Goal: Task Accomplishment & Management: Manage account settings

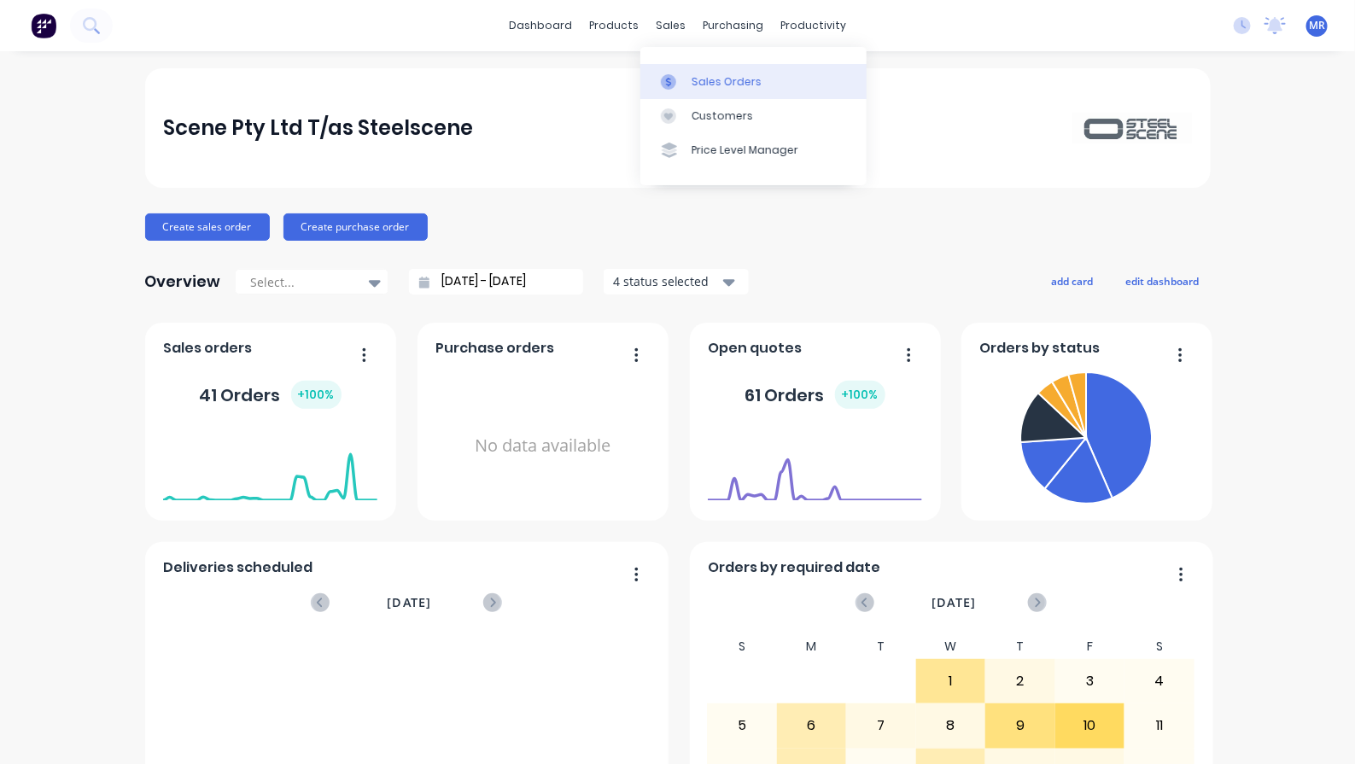
click at [717, 79] on div "Sales Orders" at bounding box center [727, 81] width 70 height 15
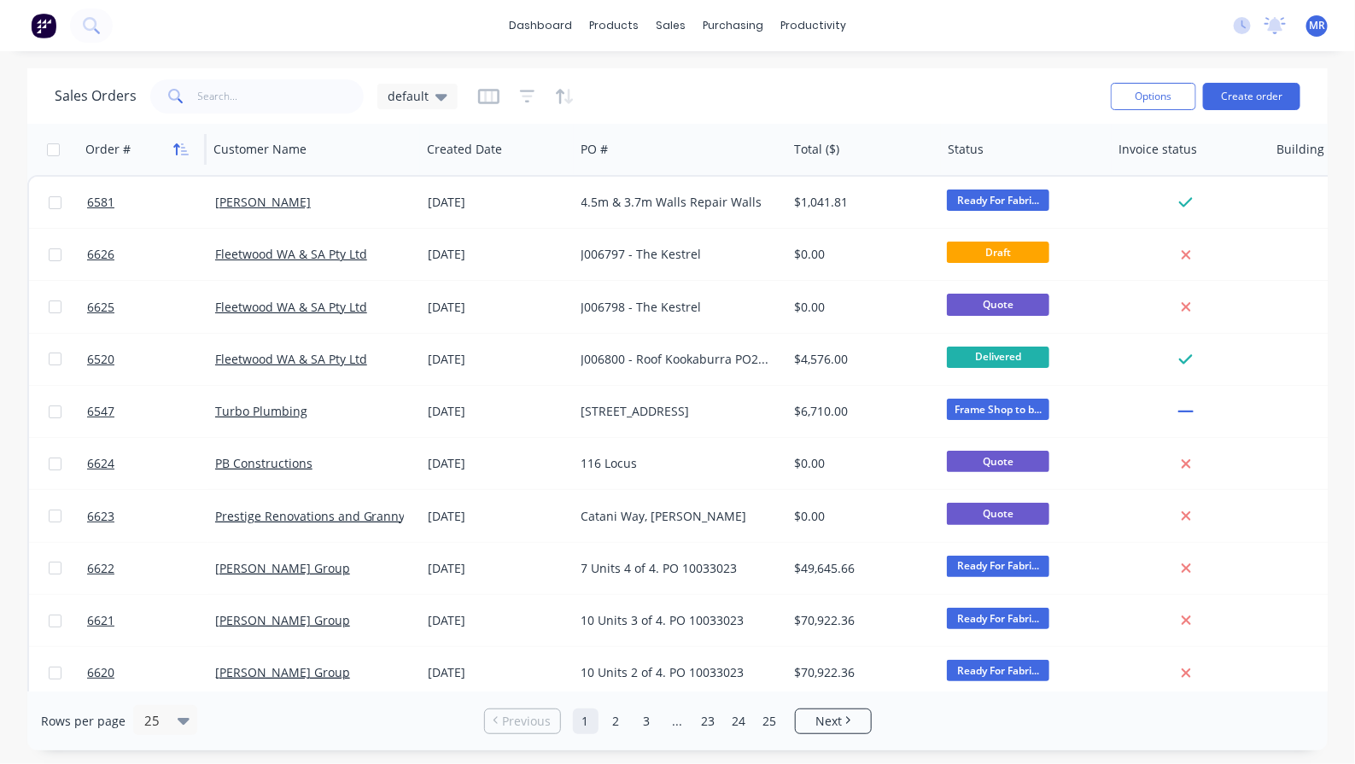
click at [184, 149] on icon "button" at bounding box center [180, 150] width 15 height 14
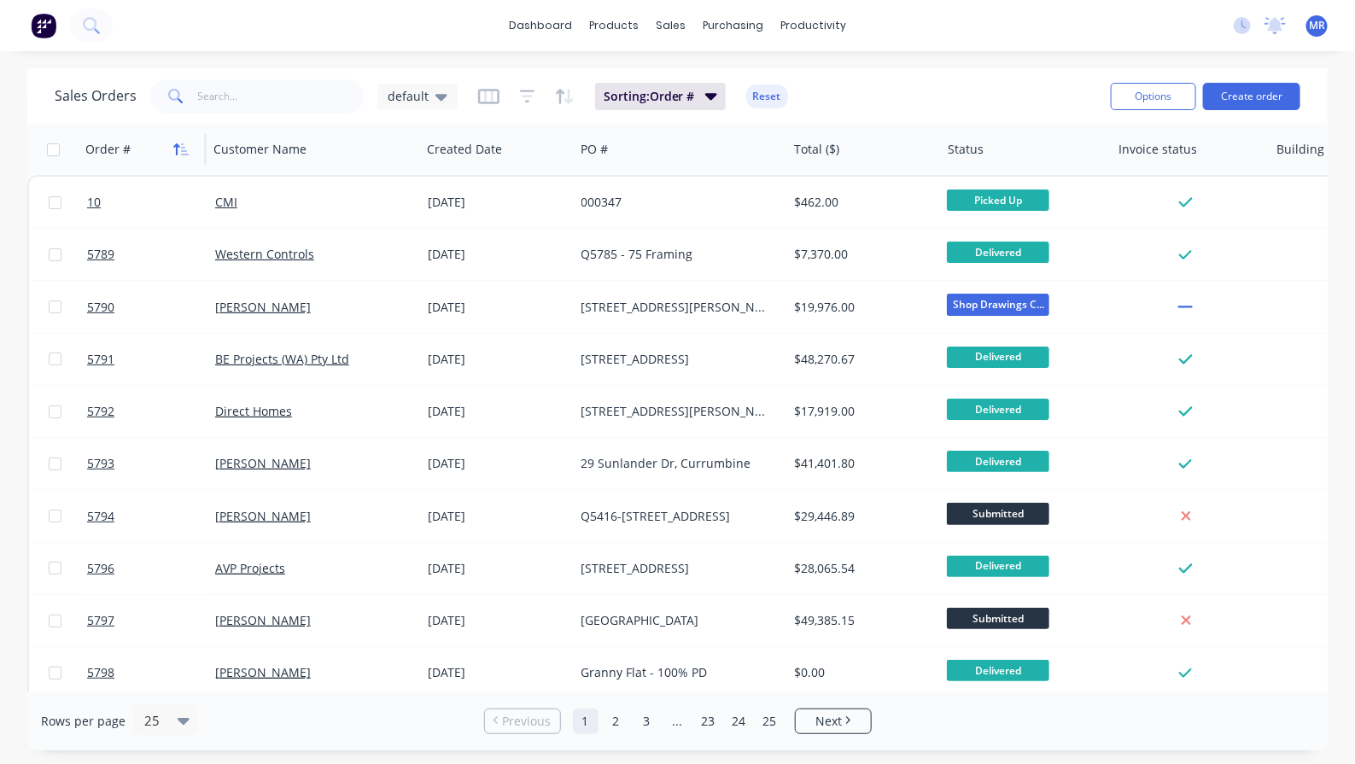
click at [185, 147] on icon "button" at bounding box center [180, 150] width 15 height 14
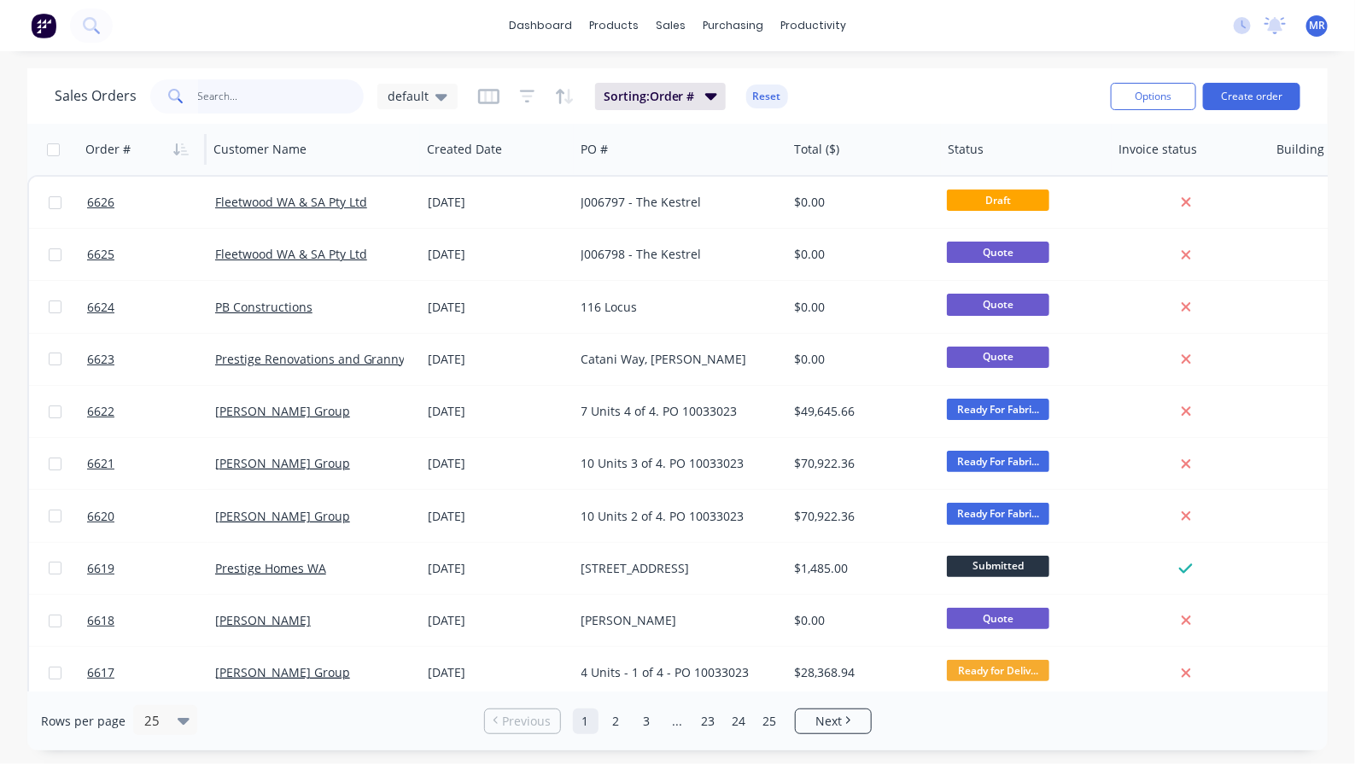
click at [227, 103] on input "text" at bounding box center [281, 96] width 167 height 34
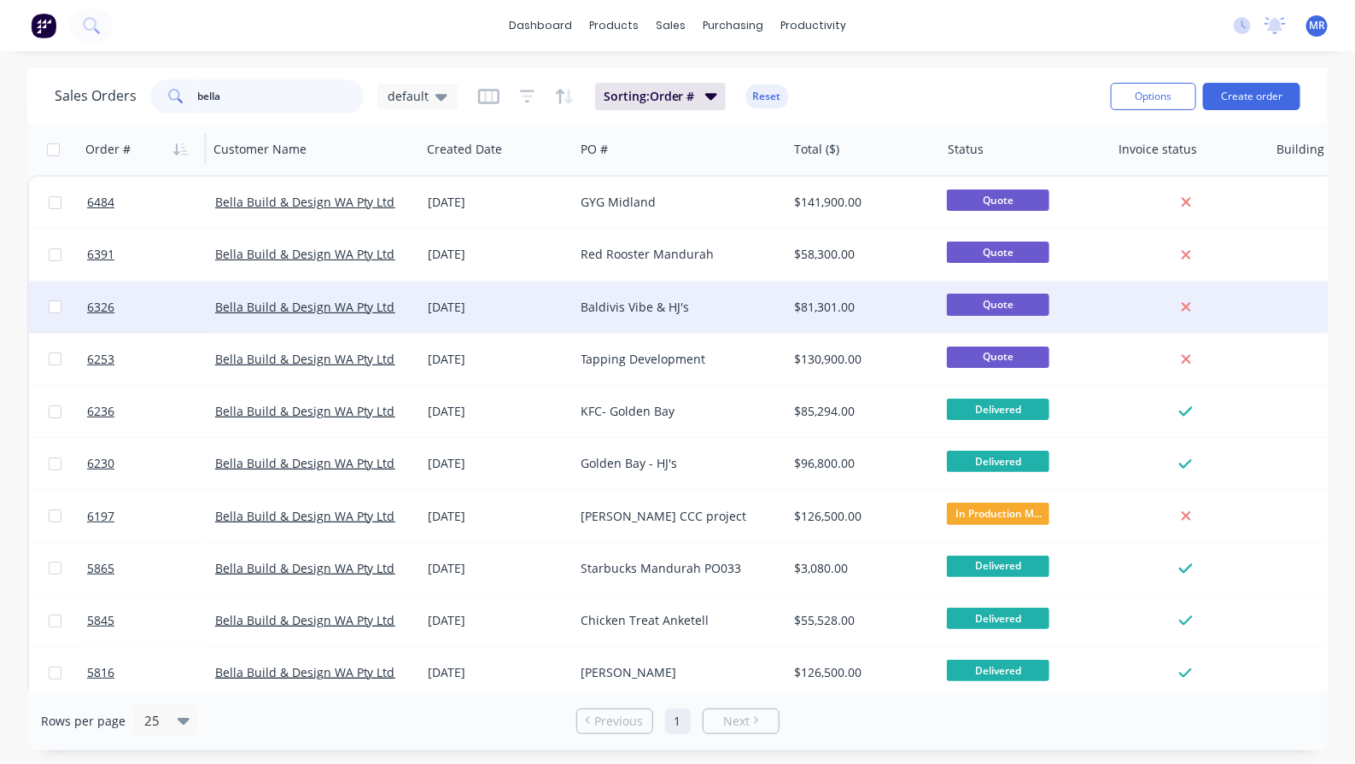
scroll to position [15, 0]
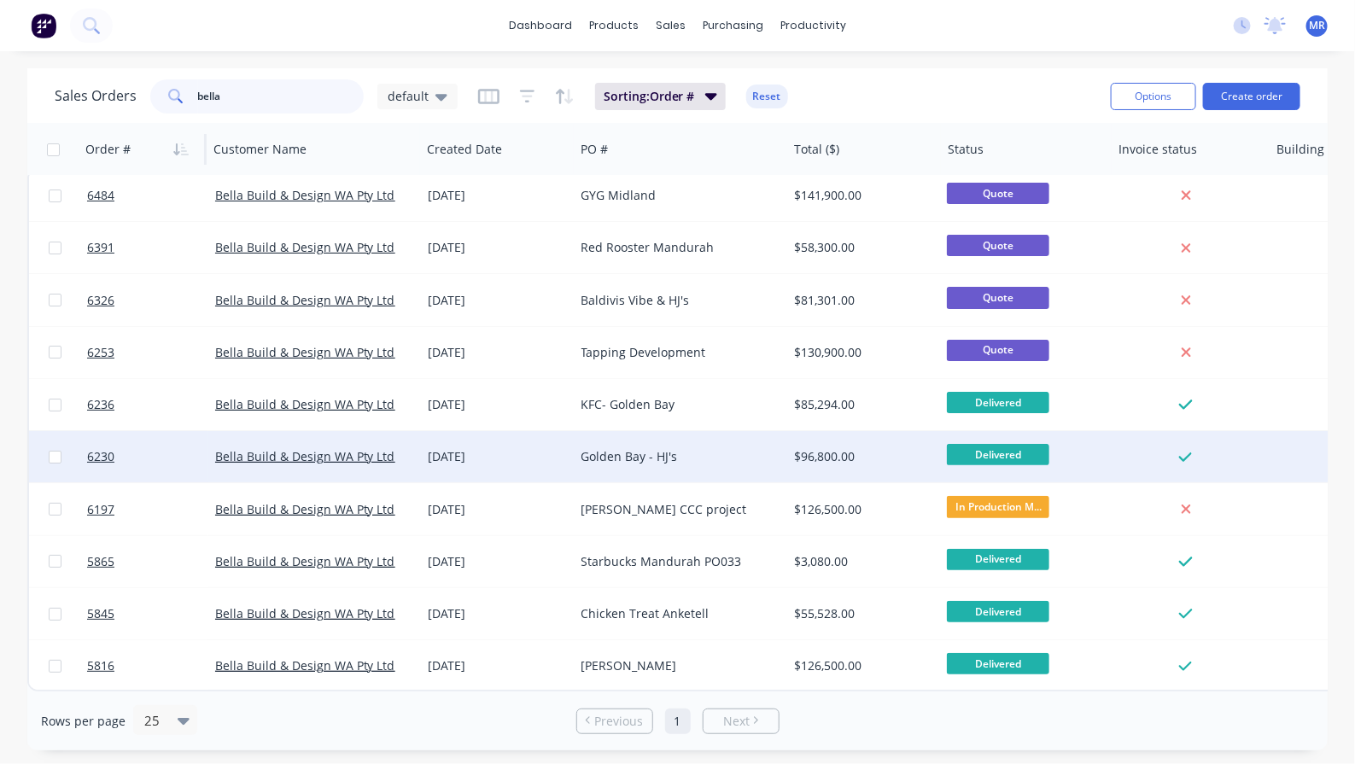
type input "bella"
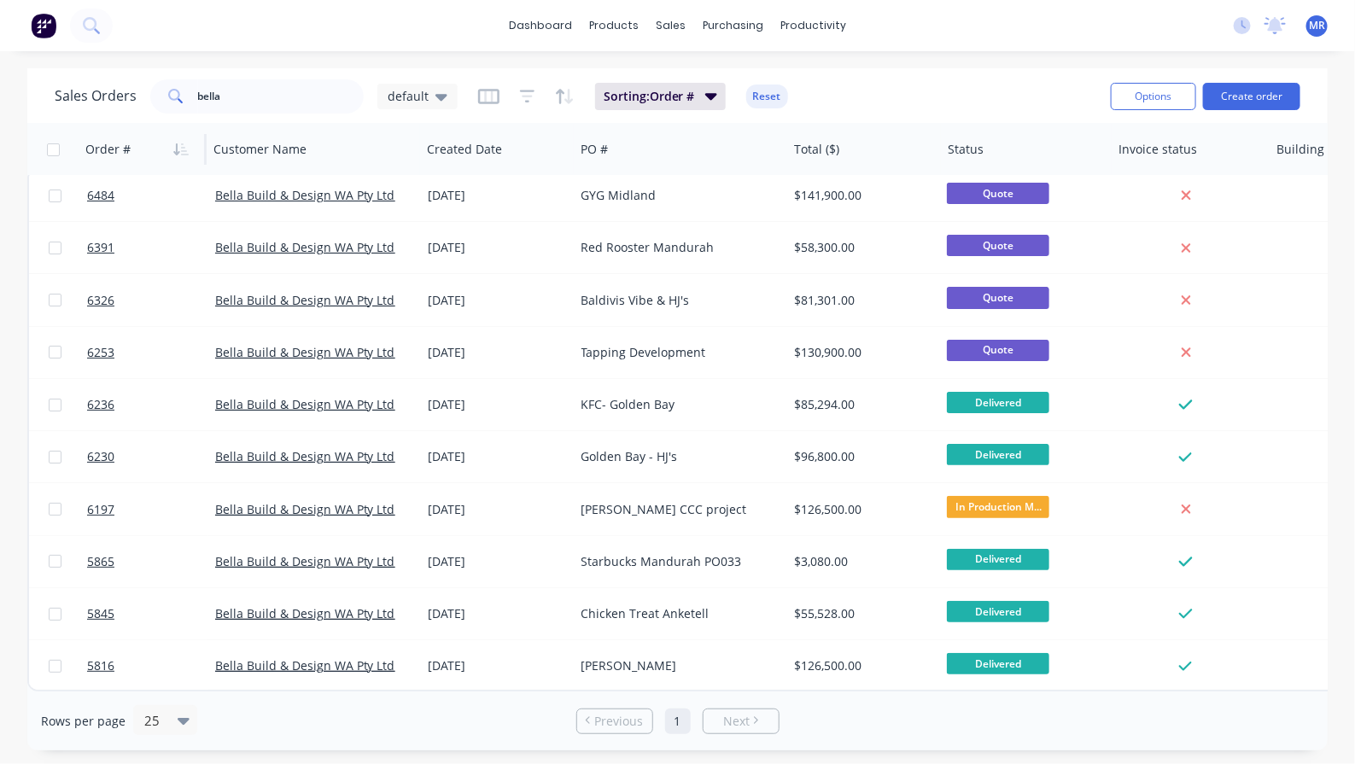
click at [229, 37] on div "dashboard products sales purchasing productivity dashboard products Product Cat…" at bounding box center [677, 25] width 1355 height 51
click at [919, 26] on div "dashboard products sales purchasing productivity dashboard products Product Cat…" at bounding box center [677, 25] width 1355 height 51
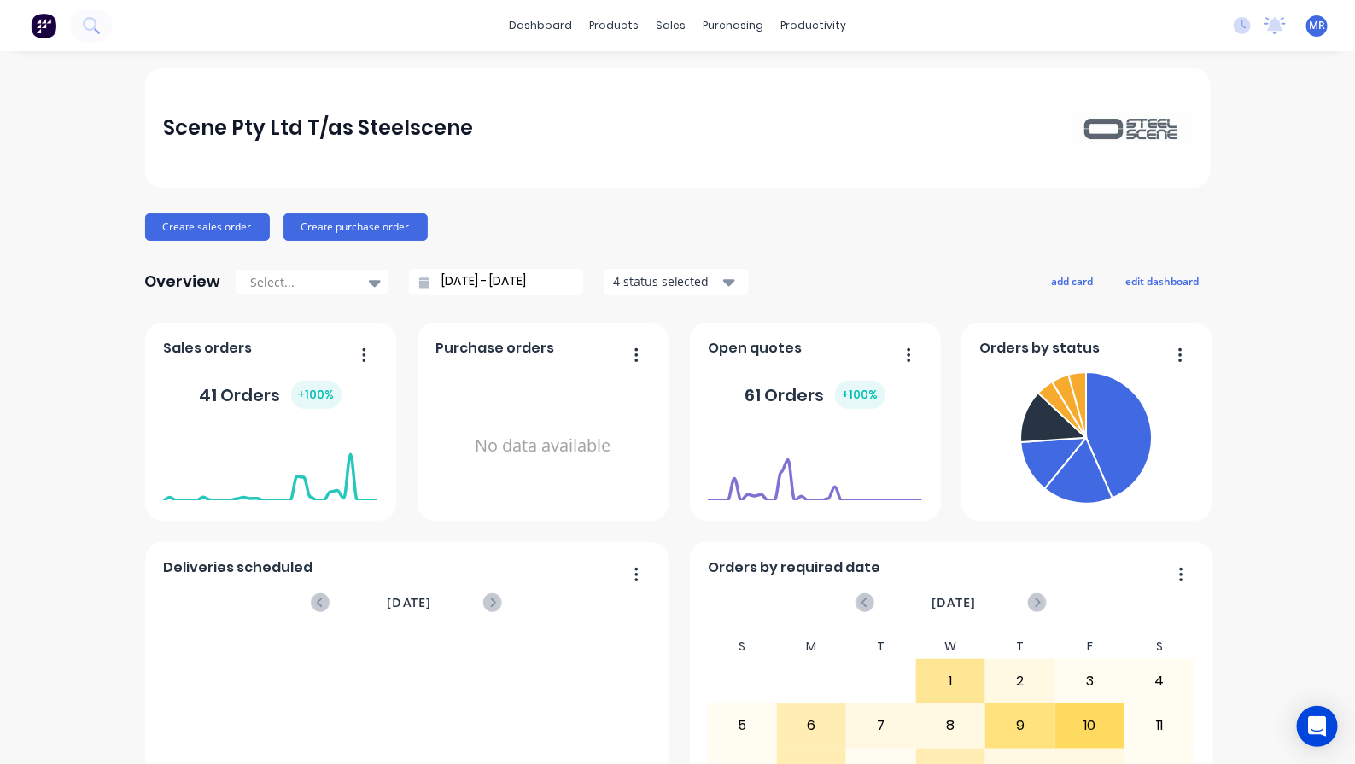
click at [83, 84] on div "Scene Pty Ltd T/as Steelscene Create sales order Create purchase order Overview…" at bounding box center [677, 513] width 1355 height 891
click at [707, 75] on div "Sales Orders" at bounding box center [727, 81] width 70 height 15
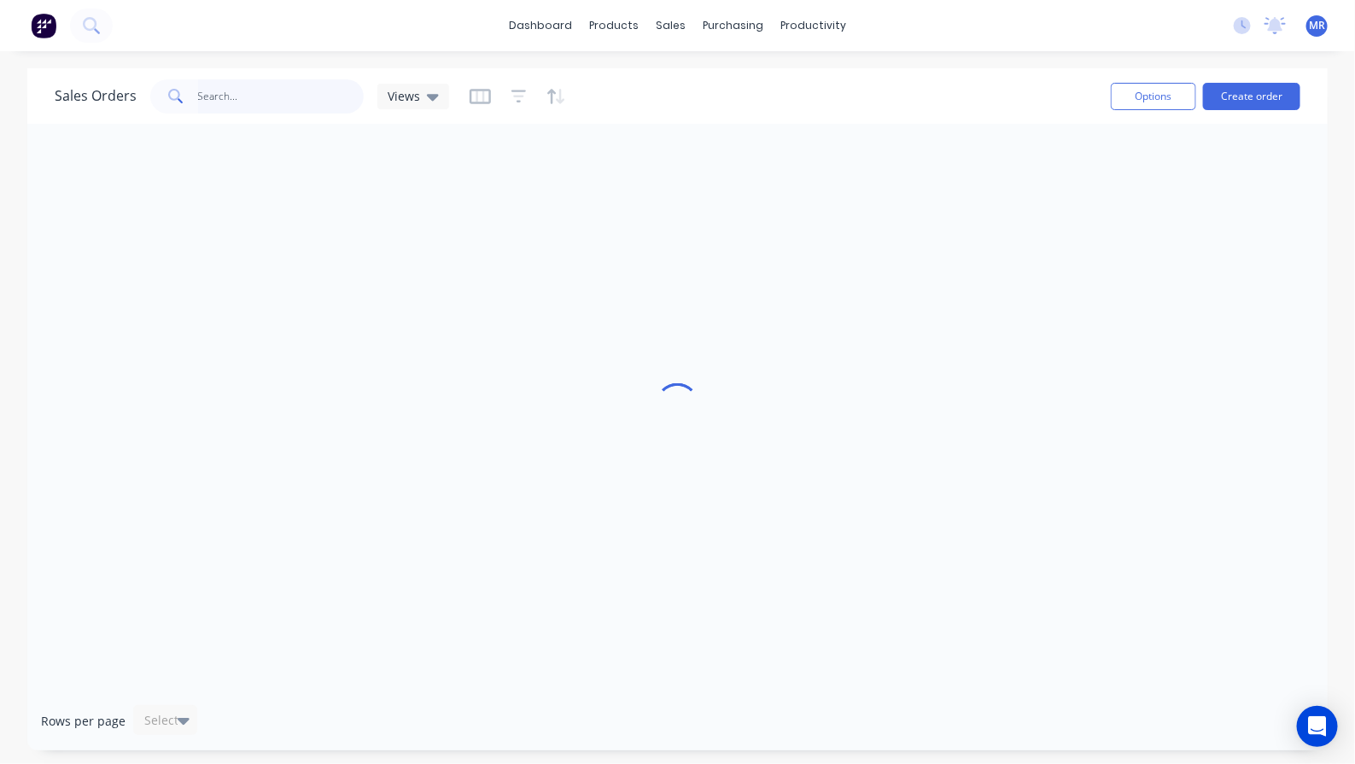
click at [266, 94] on input "text" at bounding box center [281, 96] width 167 height 34
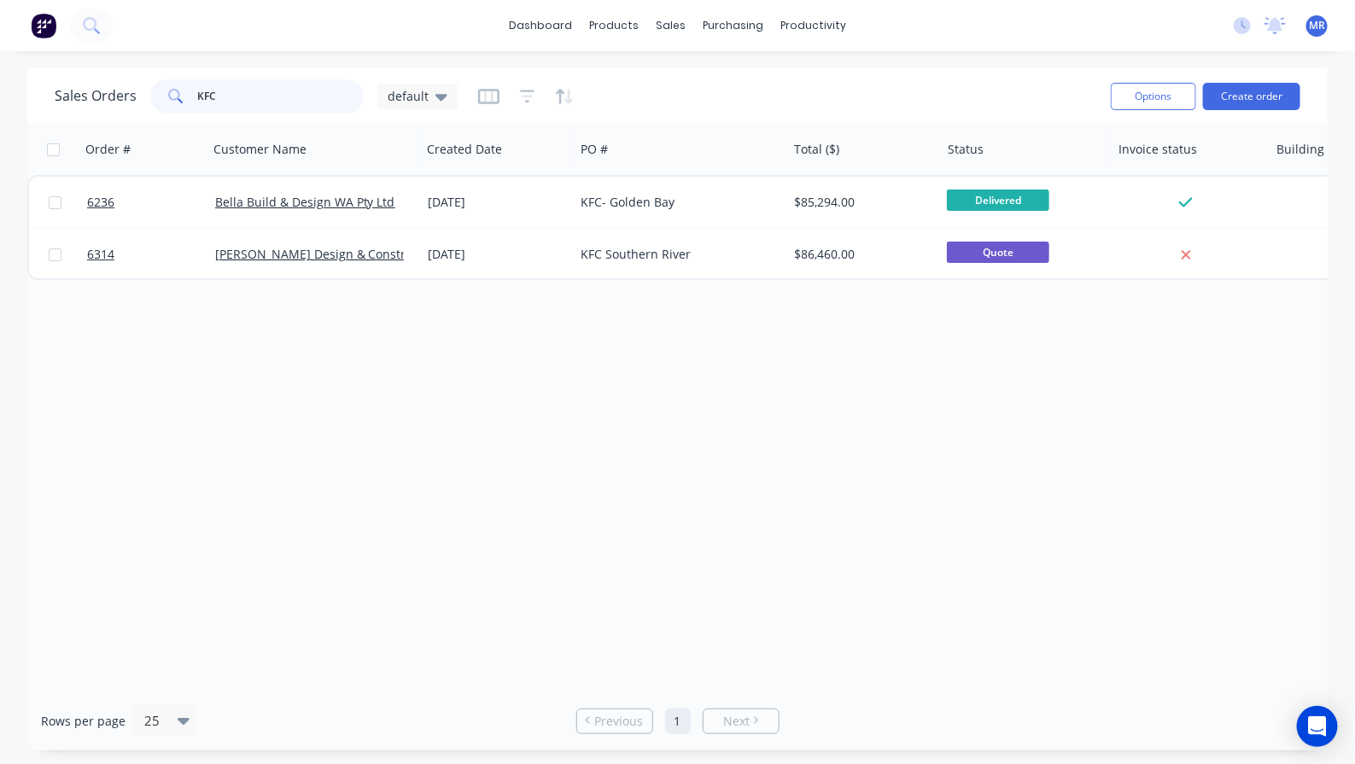
type input "KFC"
click at [535, 419] on div "Order # Customer Name Created Date PO # Total ($) Status Invoice status Buildin…" at bounding box center [677, 408] width 1300 height 568
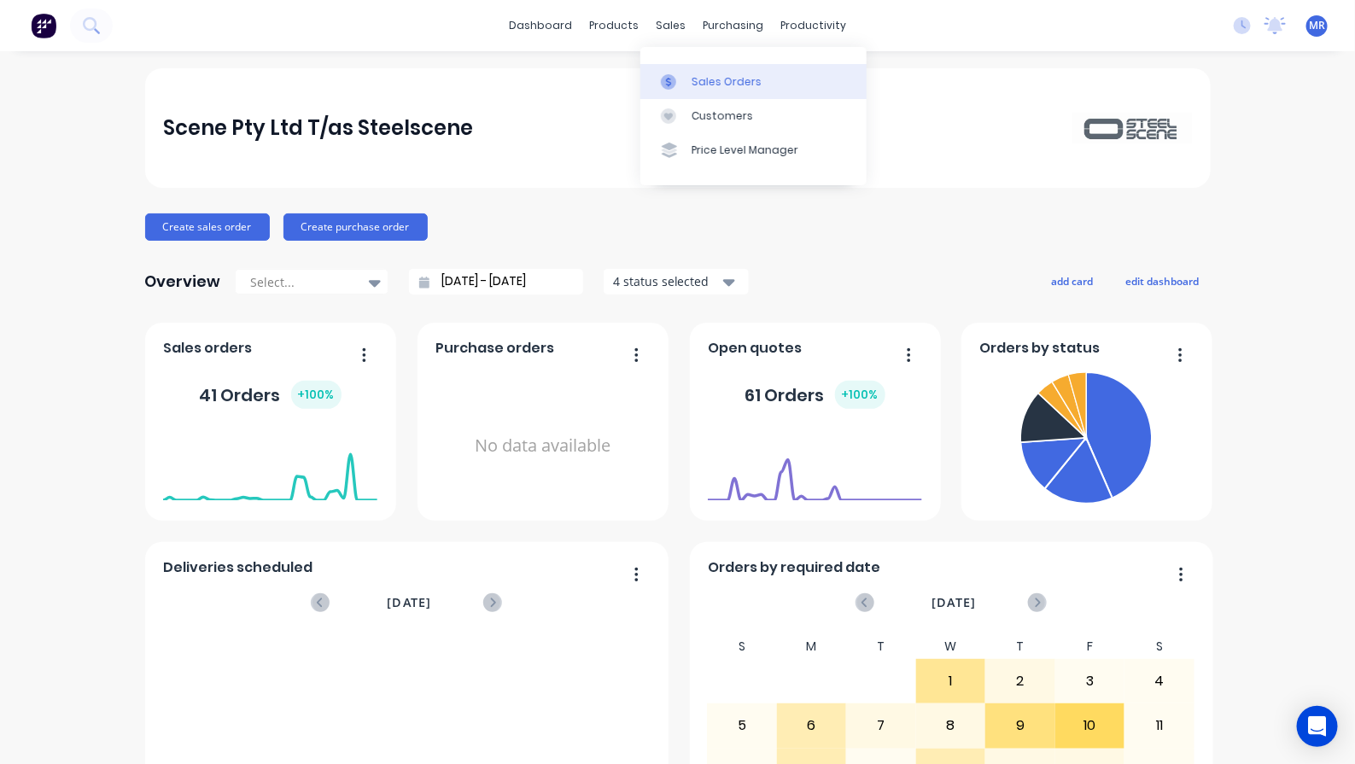
click at [709, 85] on div "Sales Orders" at bounding box center [727, 81] width 70 height 15
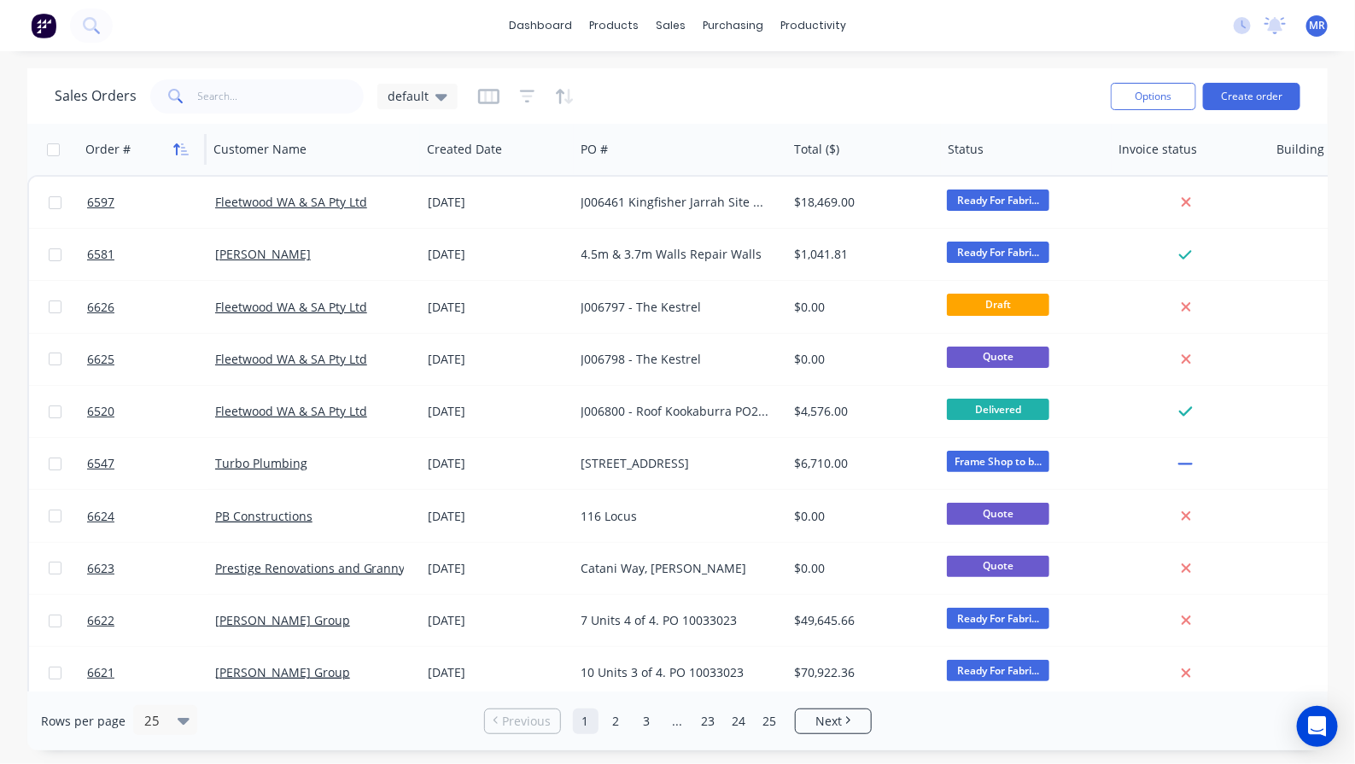
click at [184, 150] on icon "button" at bounding box center [185, 149] width 8 height 12
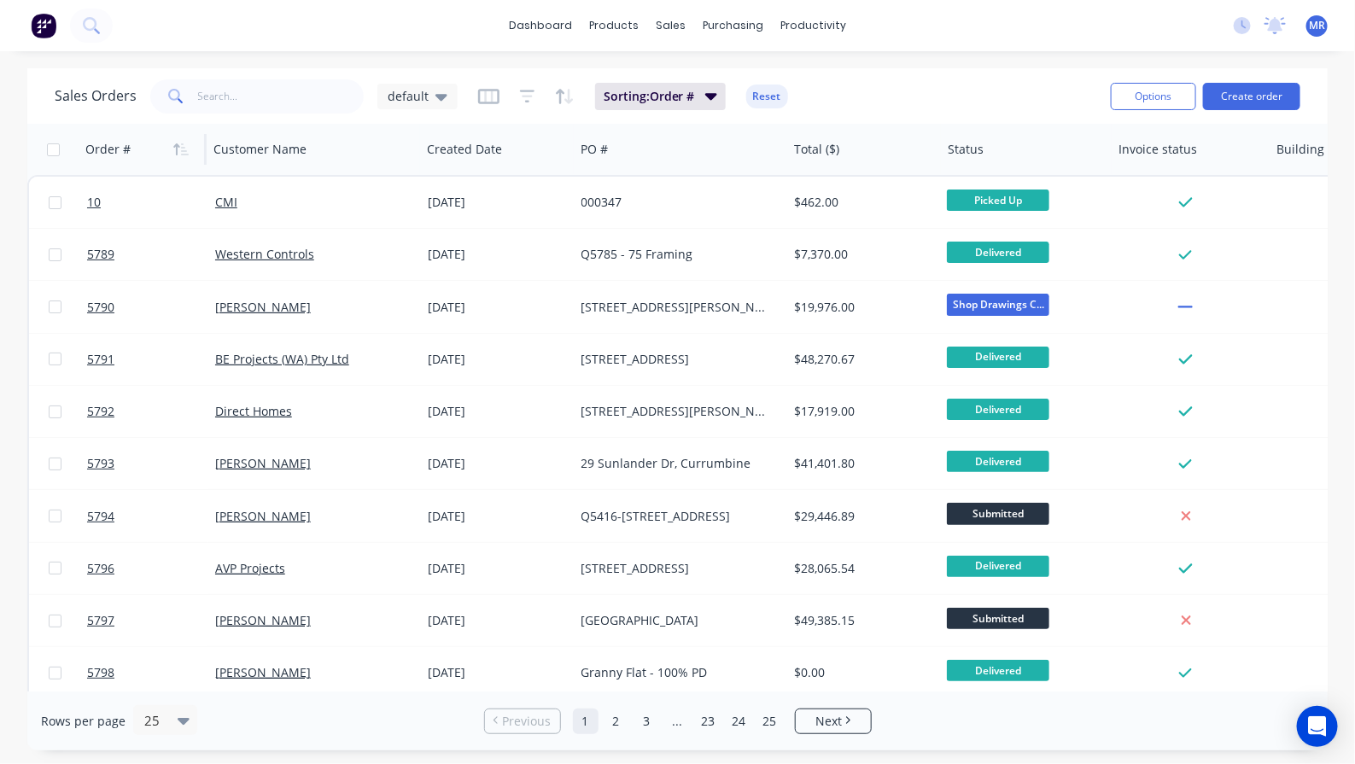
click at [184, 150] on icon "button" at bounding box center [185, 149] width 8 height 12
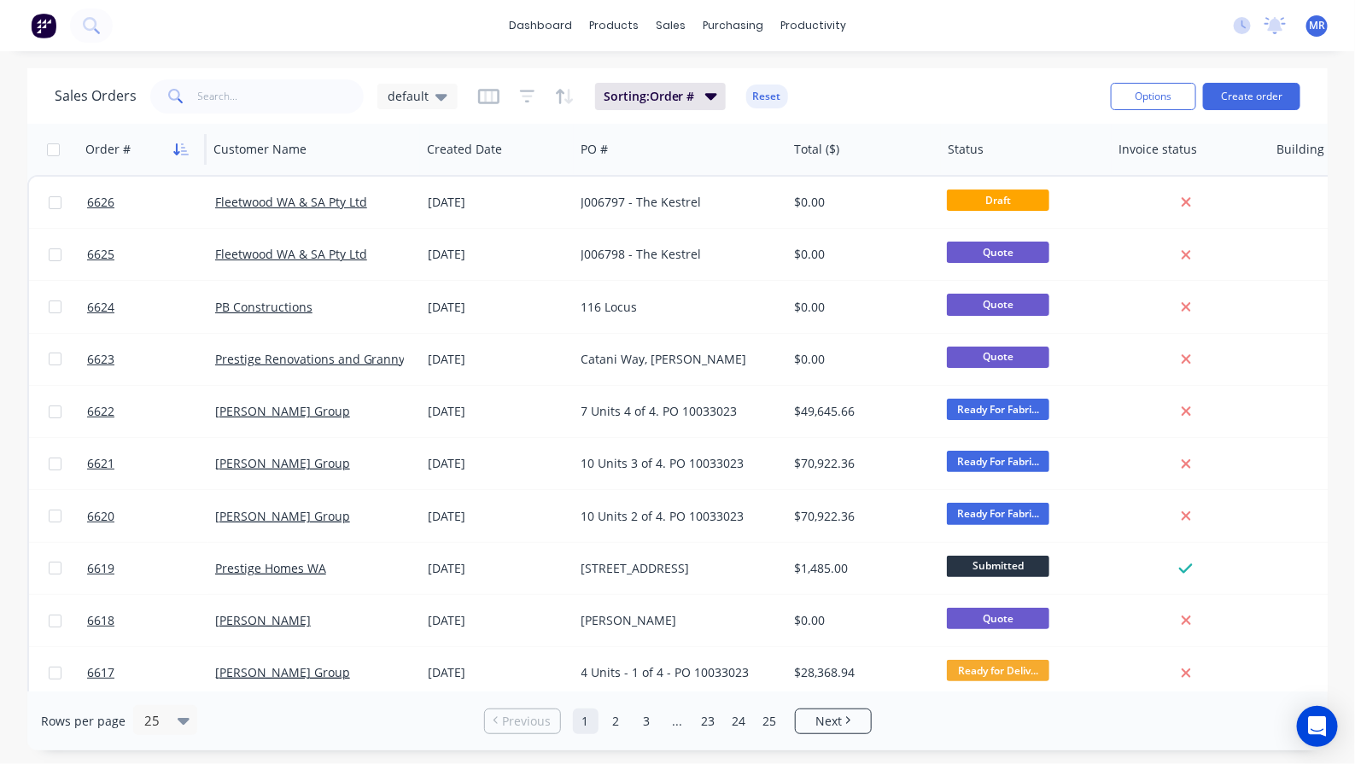
click at [186, 149] on icon "button" at bounding box center [180, 150] width 15 height 14
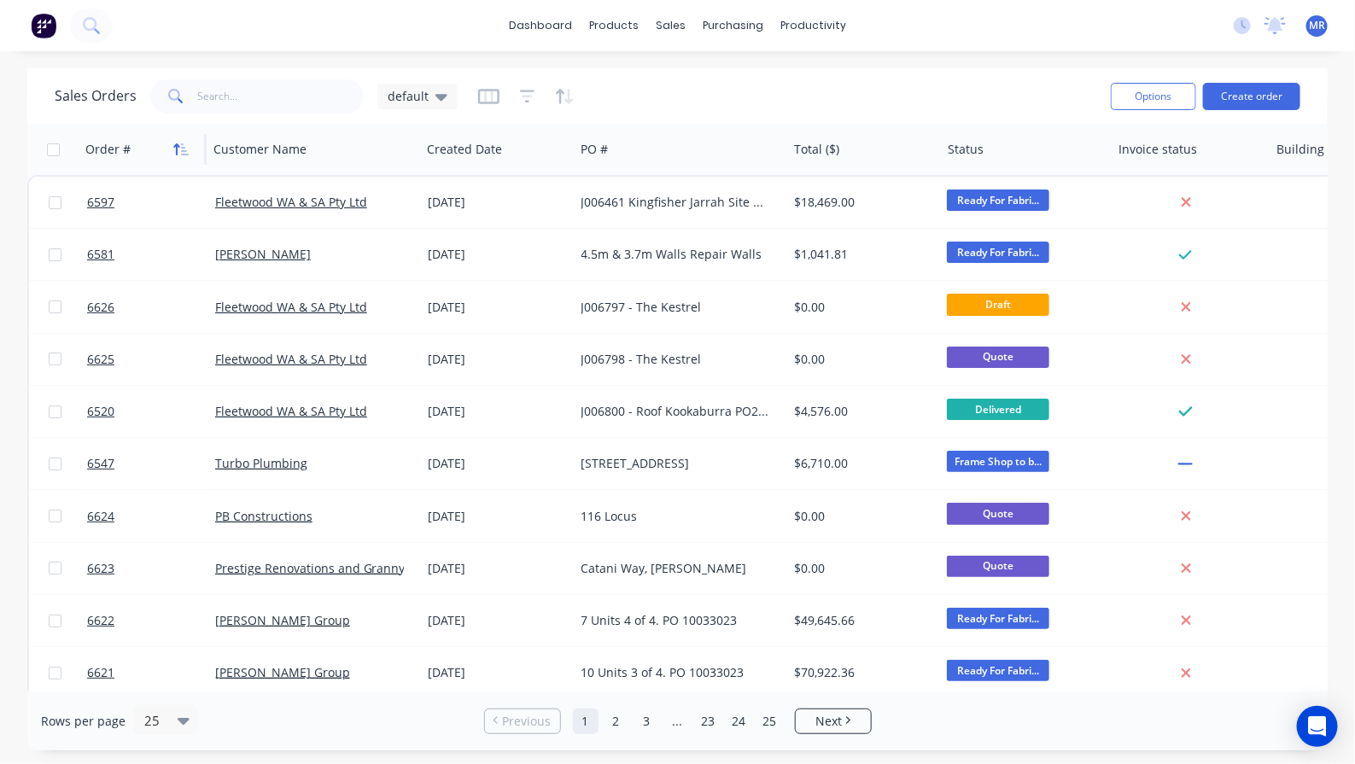
click at [181, 152] on icon "button" at bounding box center [180, 150] width 15 height 14
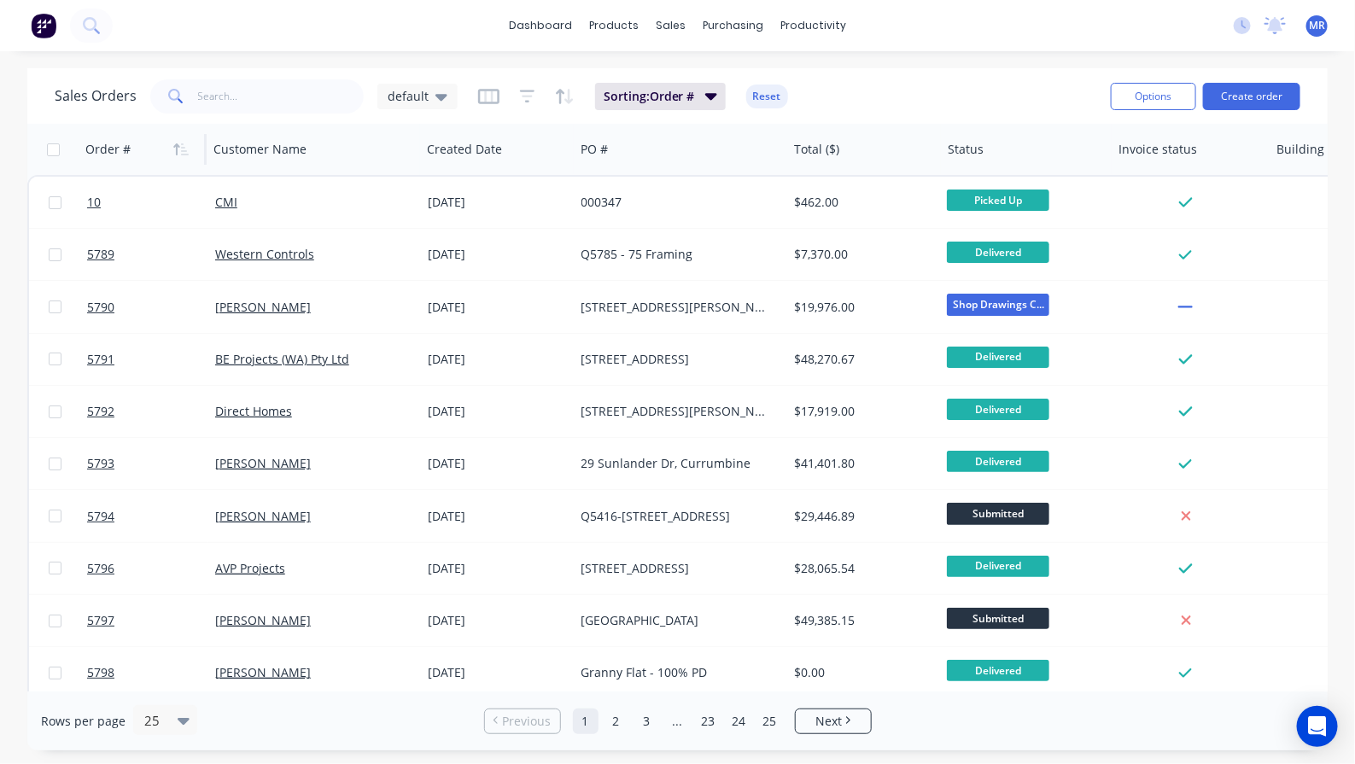
click at [181, 152] on icon "button" at bounding box center [180, 150] width 15 height 14
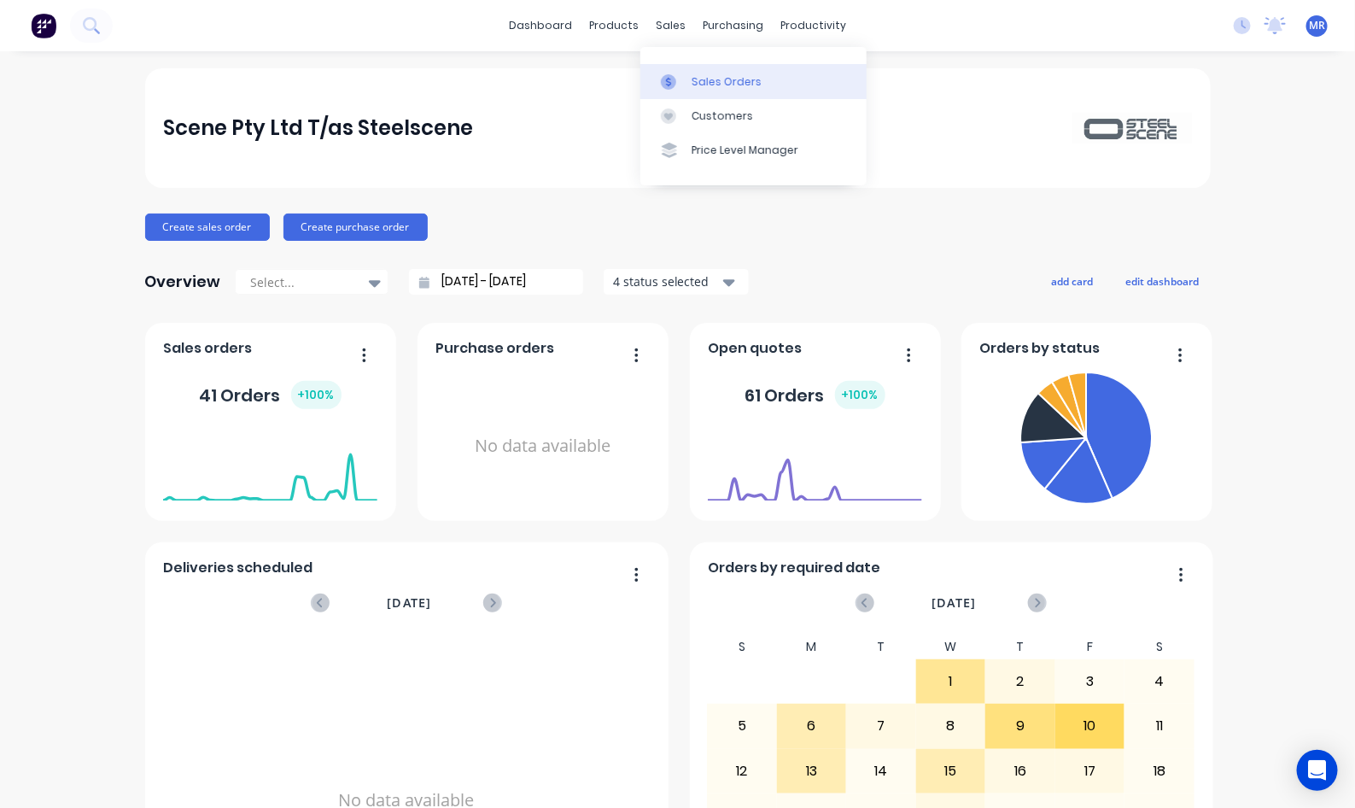
click at [693, 82] on div "Sales Orders" at bounding box center [727, 81] width 70 height 15
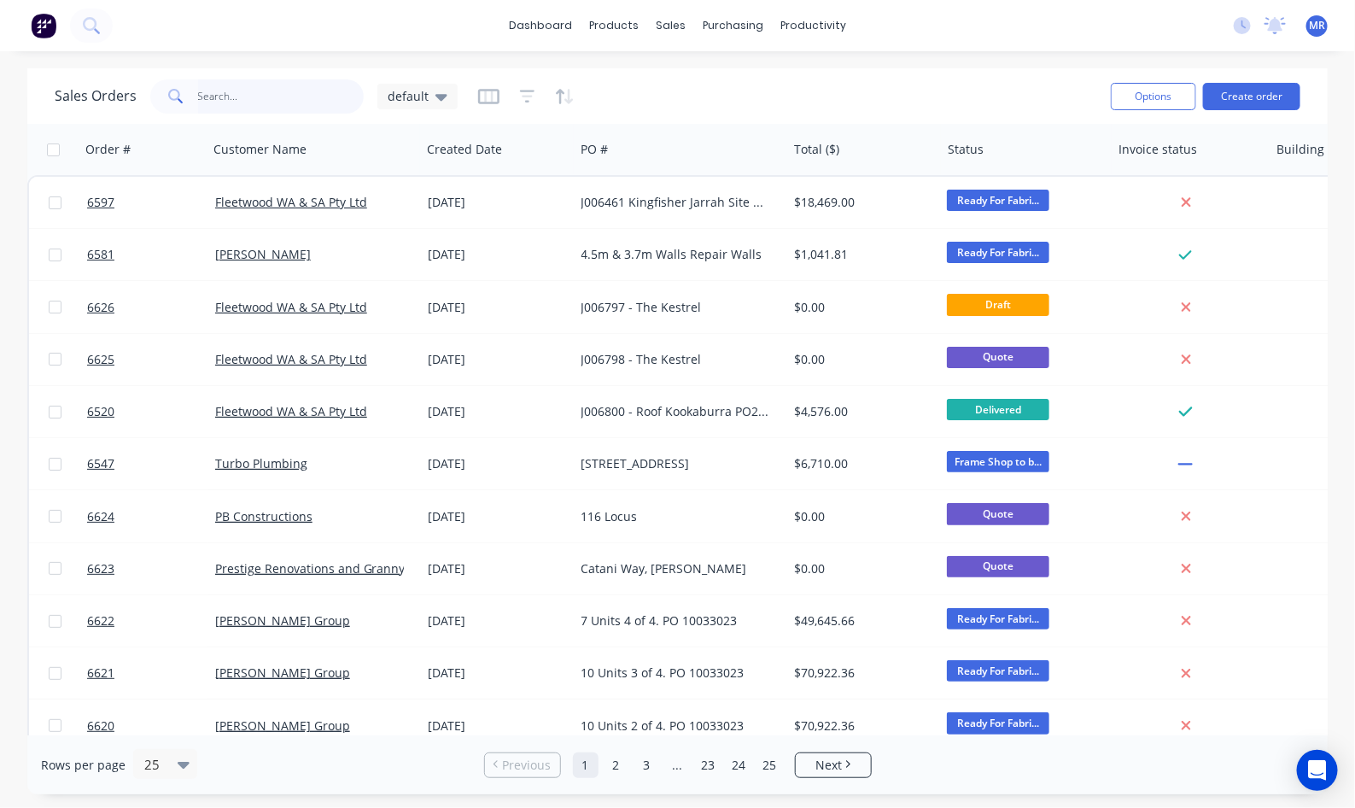
click at [216, 100] on input "text" at bounding box center [281, 96] width 167 height 34
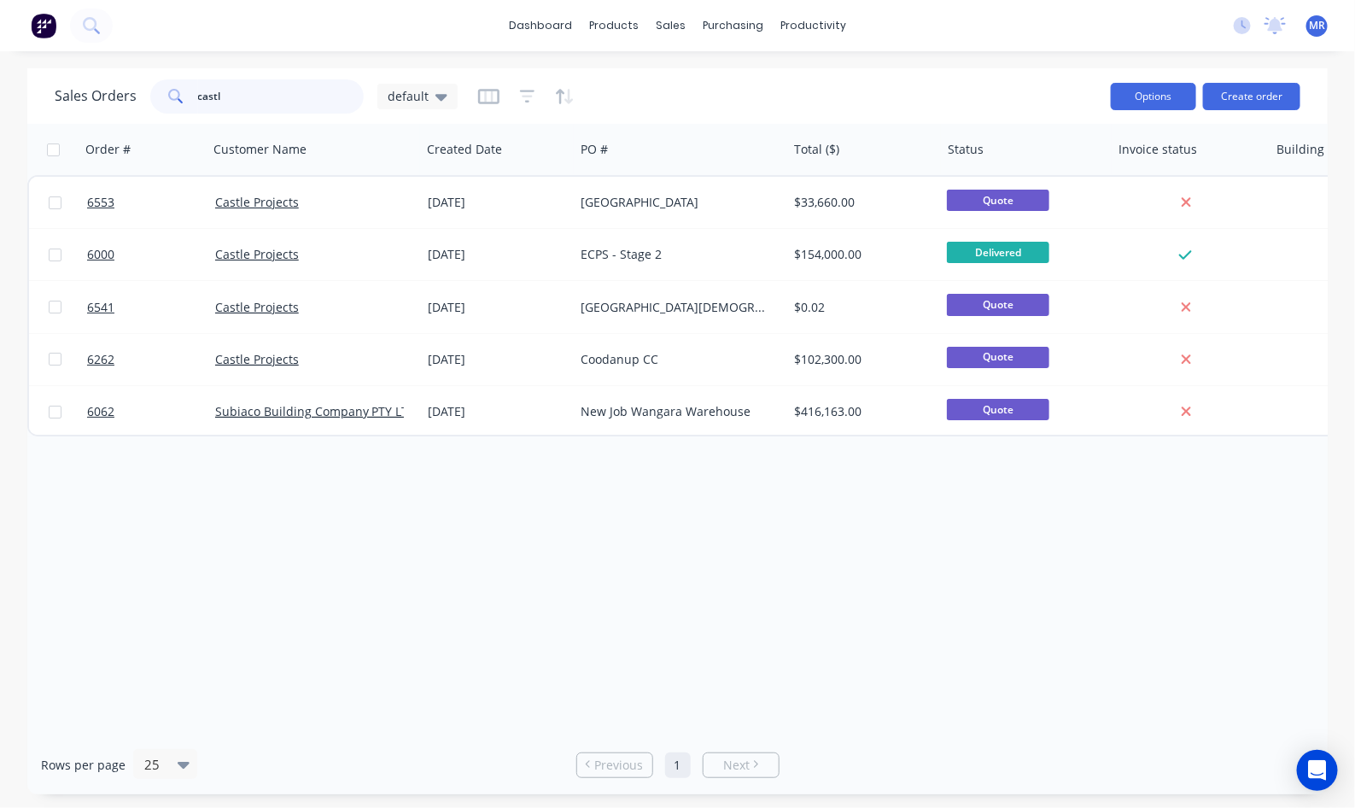
type input "castl"
click at [19, 611] on div "Sales Orders castl default Options Create order Order # Customer Name Created D…" at bounding box center [677, 431] width 1355 height 726
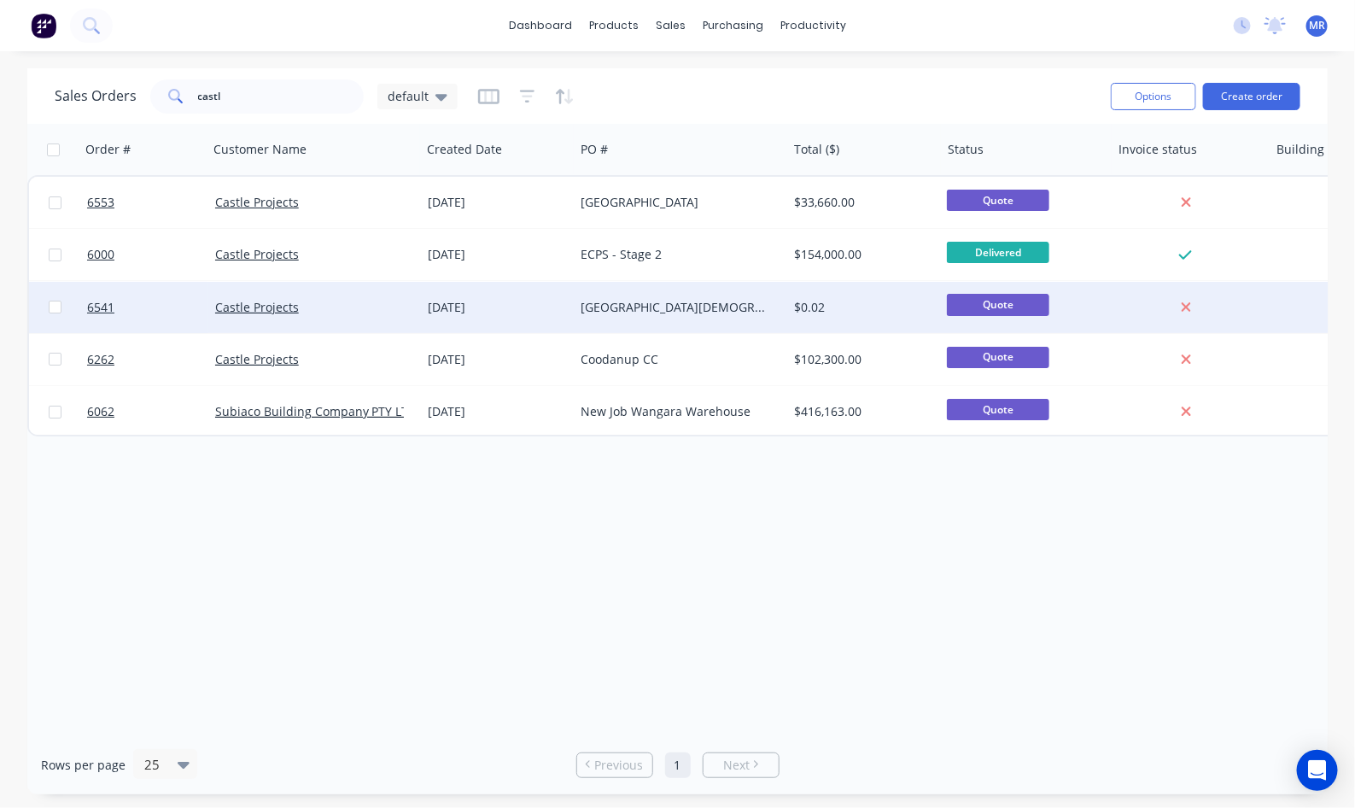
click at [617, 295] on div "Rockingham Church" at bounding box center [681, 307] width 213 height 51
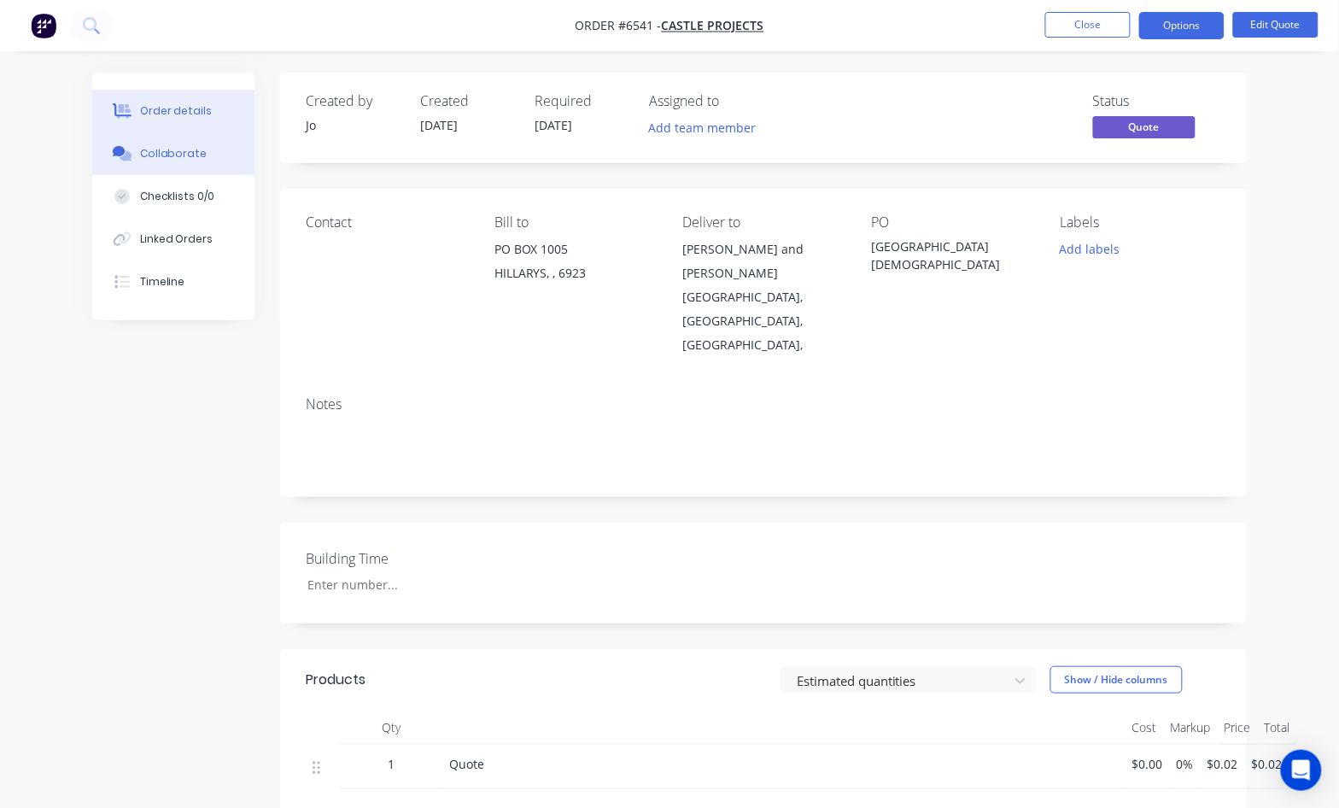
click at [167, 159] on div "Collaborate" at bounding box center [173, 153] width 67 height 15
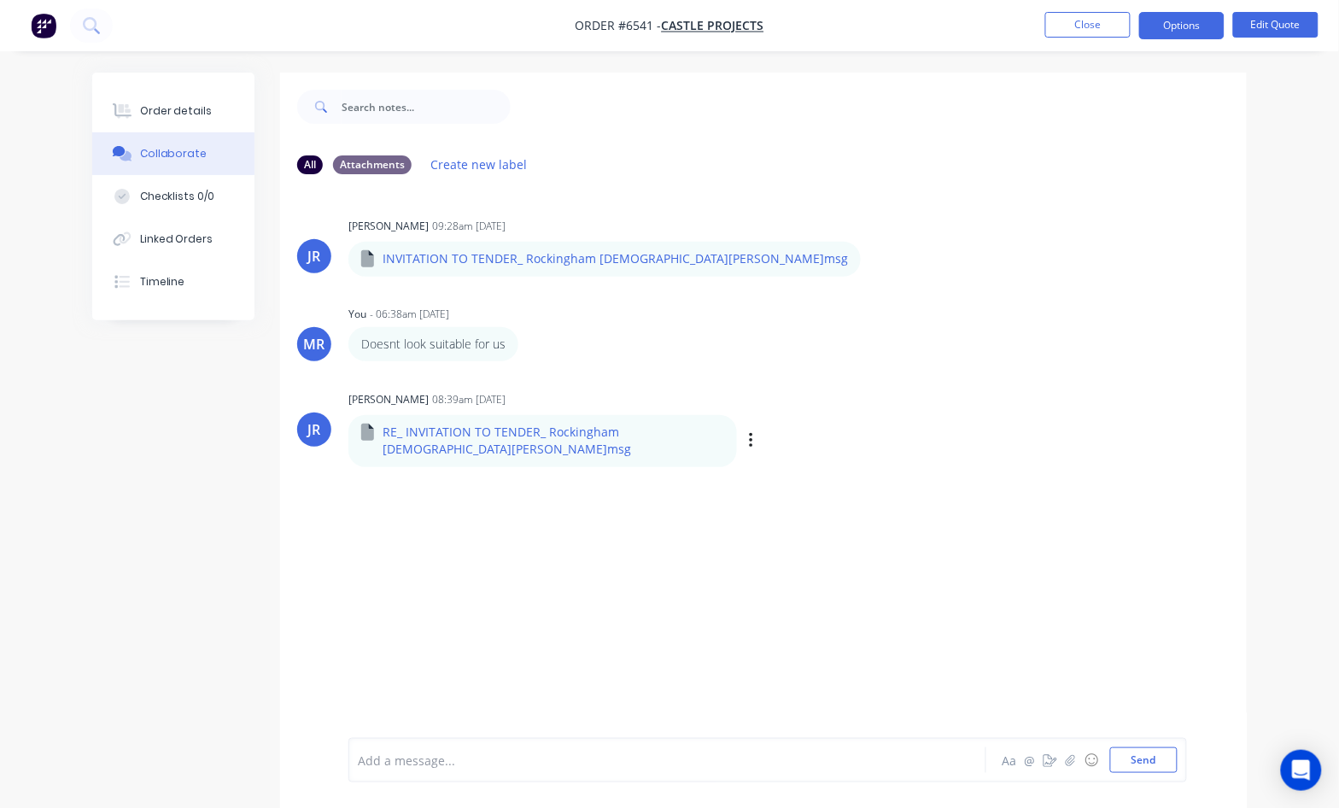
scroll to position [26, 0]
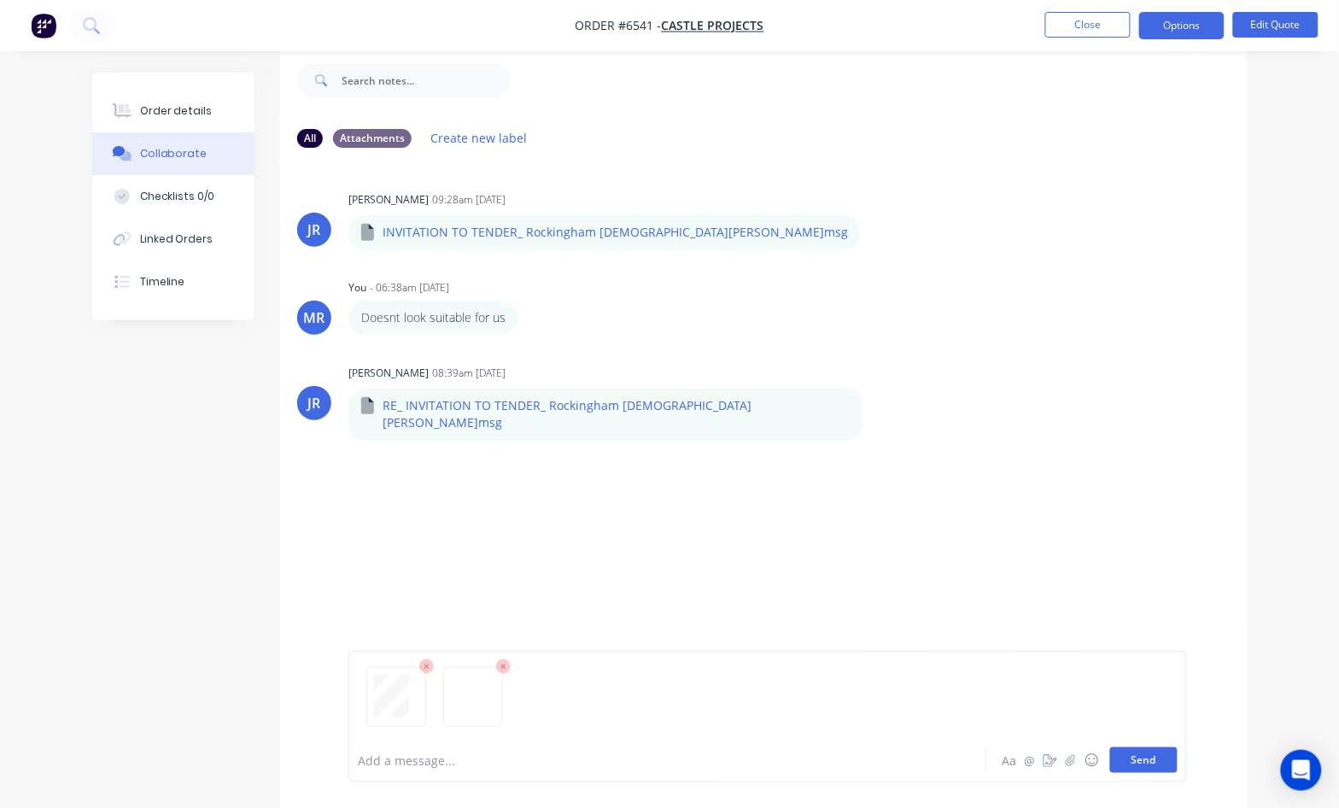
click at [1138, 753] on button "Send" at bounding box center [1143, 760] width 67 height 26
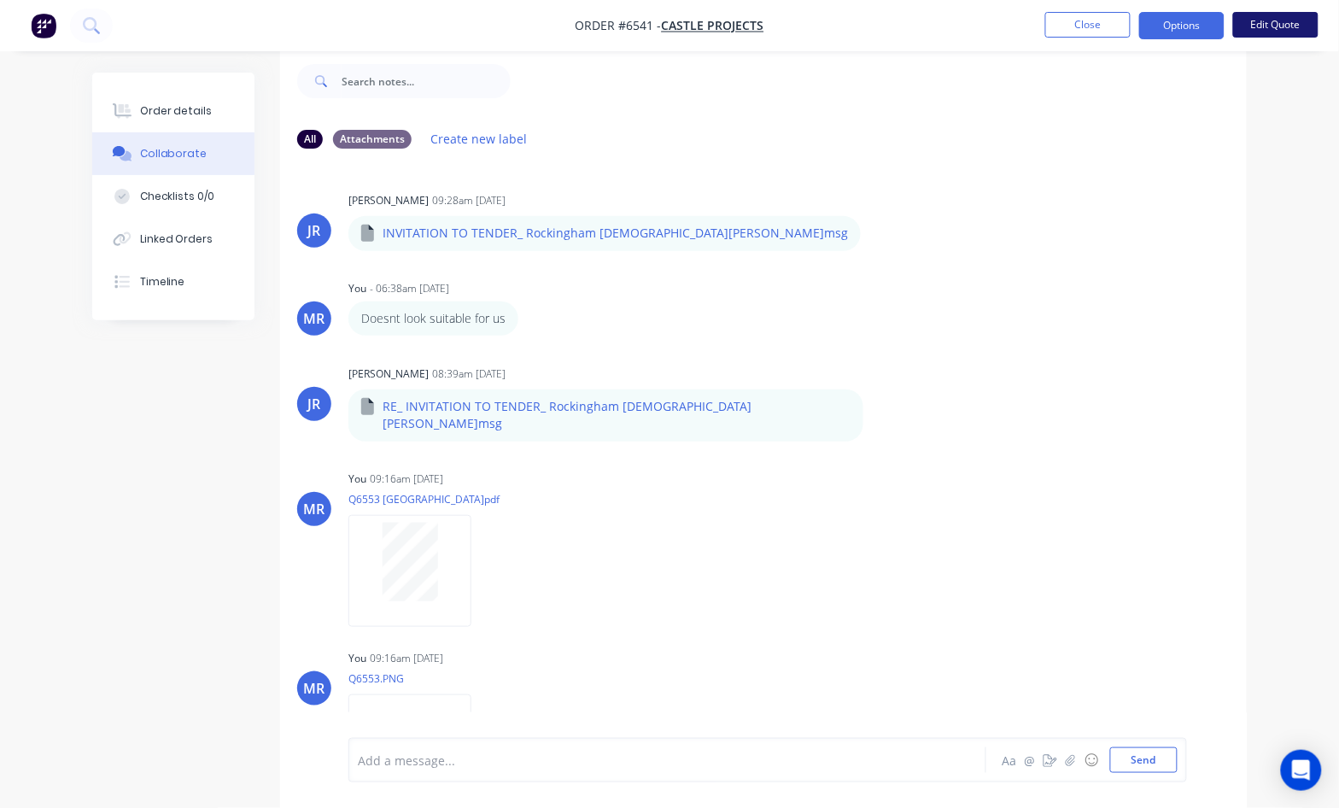
click at [1264, 26] on button "Edit Quote" at bounding box center [1275, 25] width 85 height 26
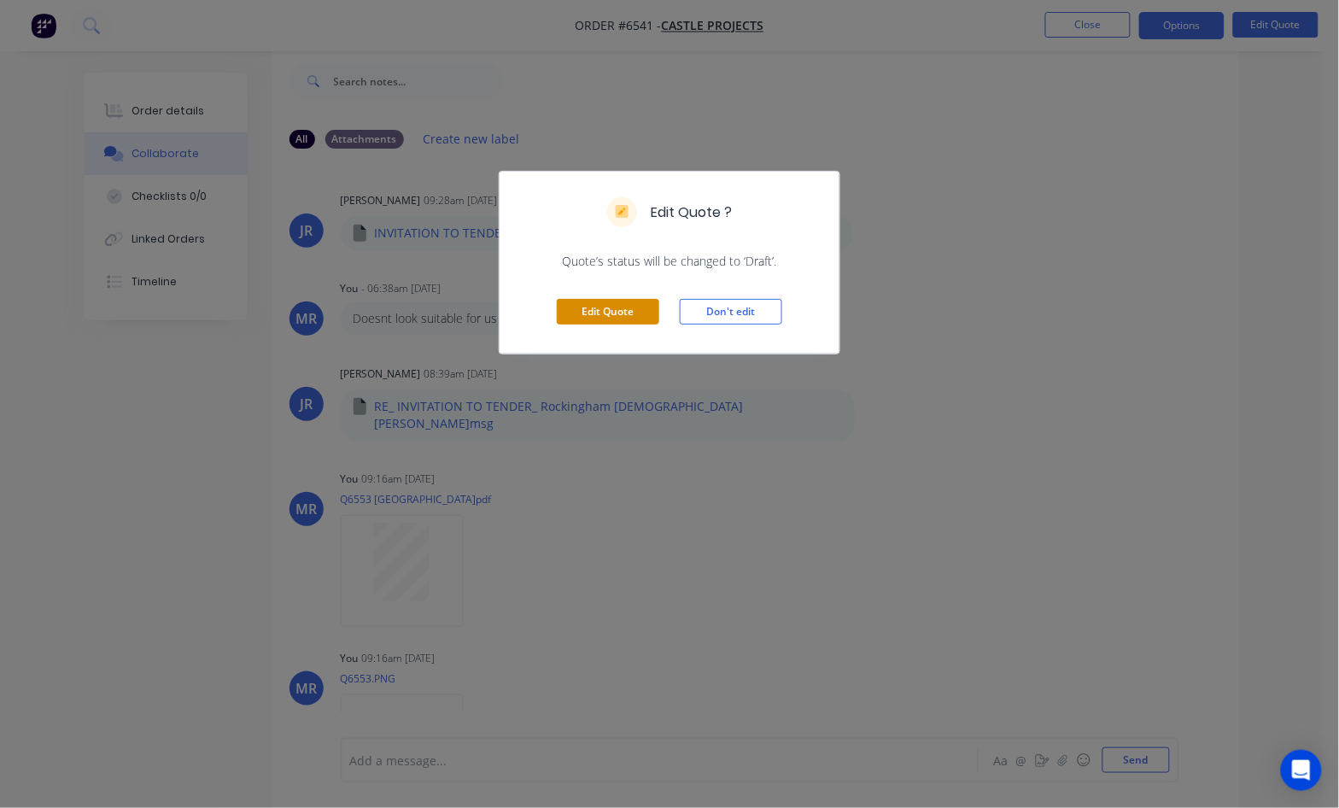
drag, startPoint x: 629, startPoint y: 312, endPoint x: 632, endPoint y: 301, distance: 11.4
click at [632, 303] on button "Edit Quote" at bounding box center [608, 312] width 102 height 26
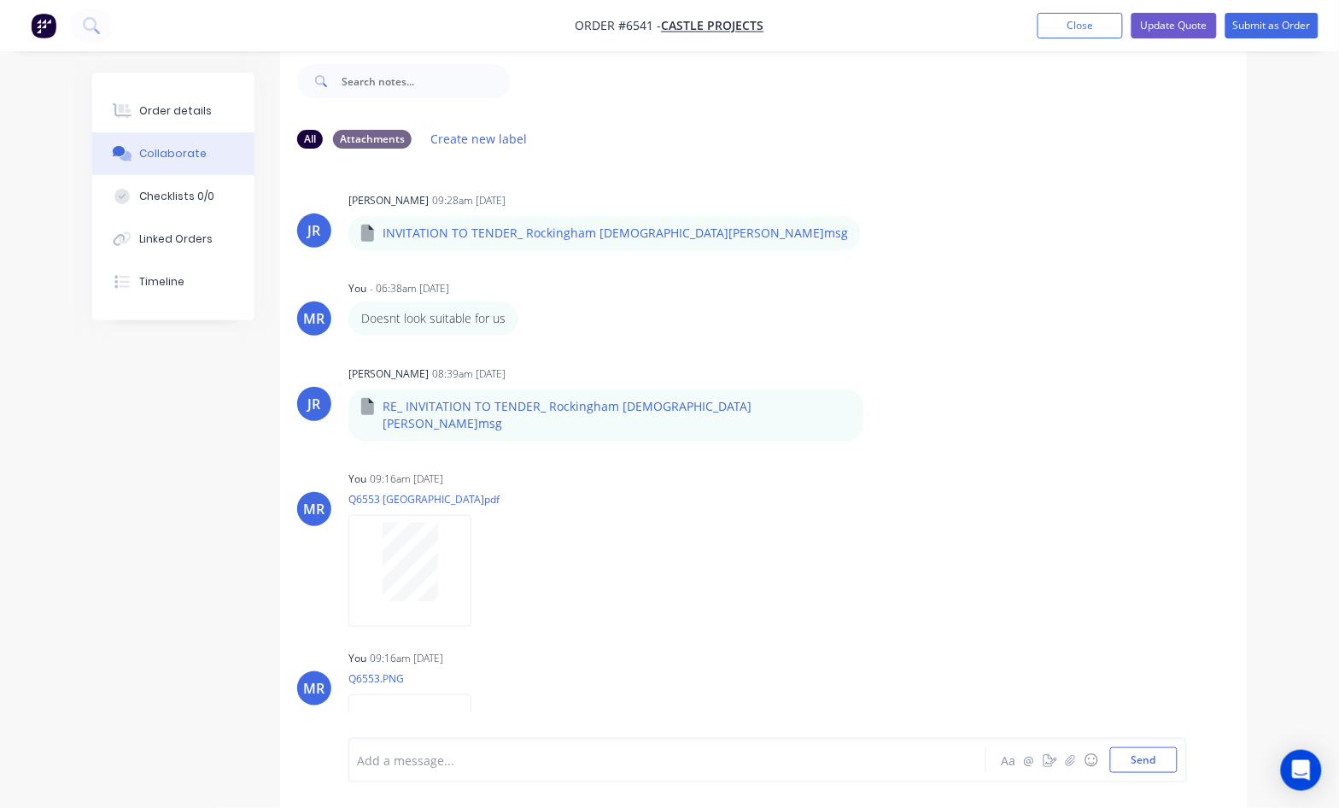
drag, startPoint x: 1076, startPoint y: 17, endPoint x: 1082, endPoint y: 44, distance: 27.1
click at [1072, 17] on button "Close" at bounding box center [1079, 26] width 85 height 26
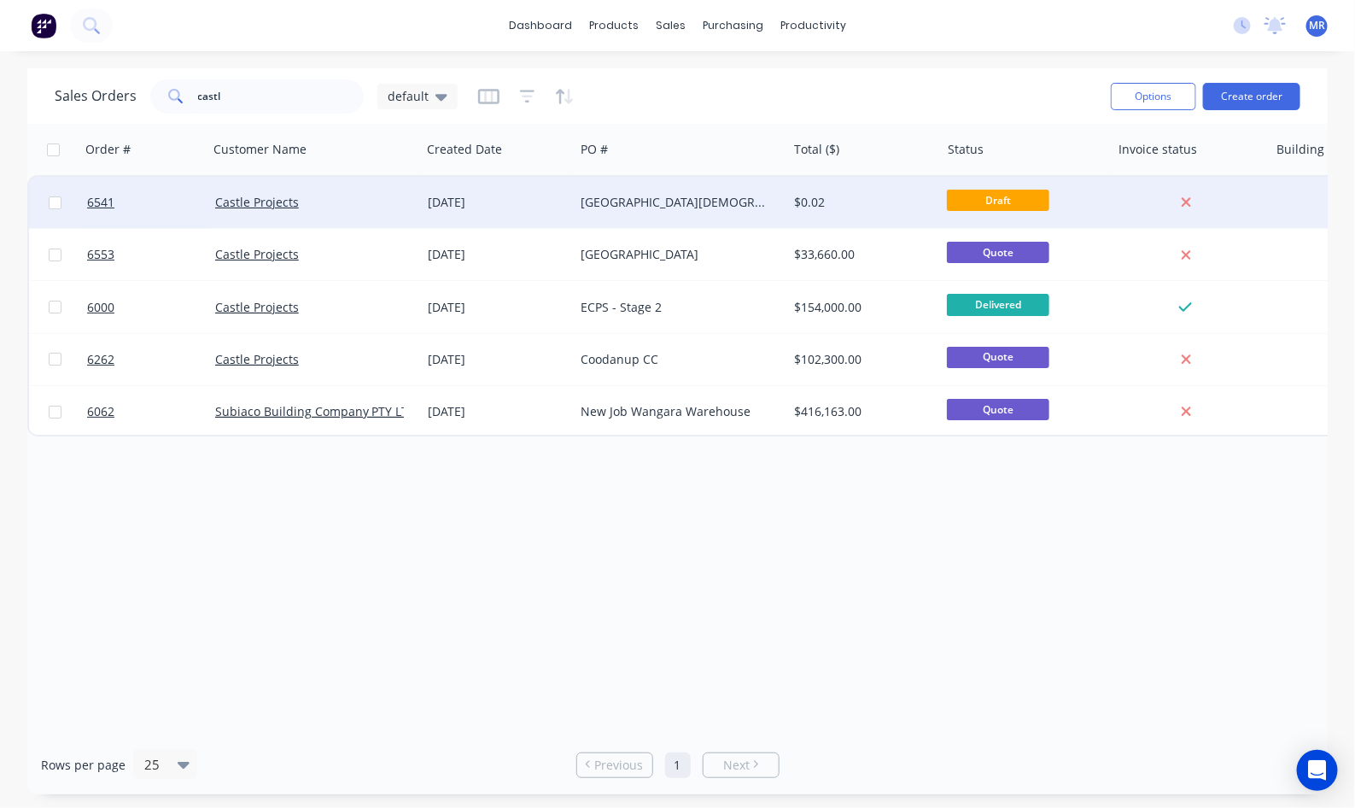
click at [683, 207] on div "[GEOGRAPHIC_DATA][DEMOGRAPHIC_DATA]" at bounding box center [676, 202] width 190 height 17
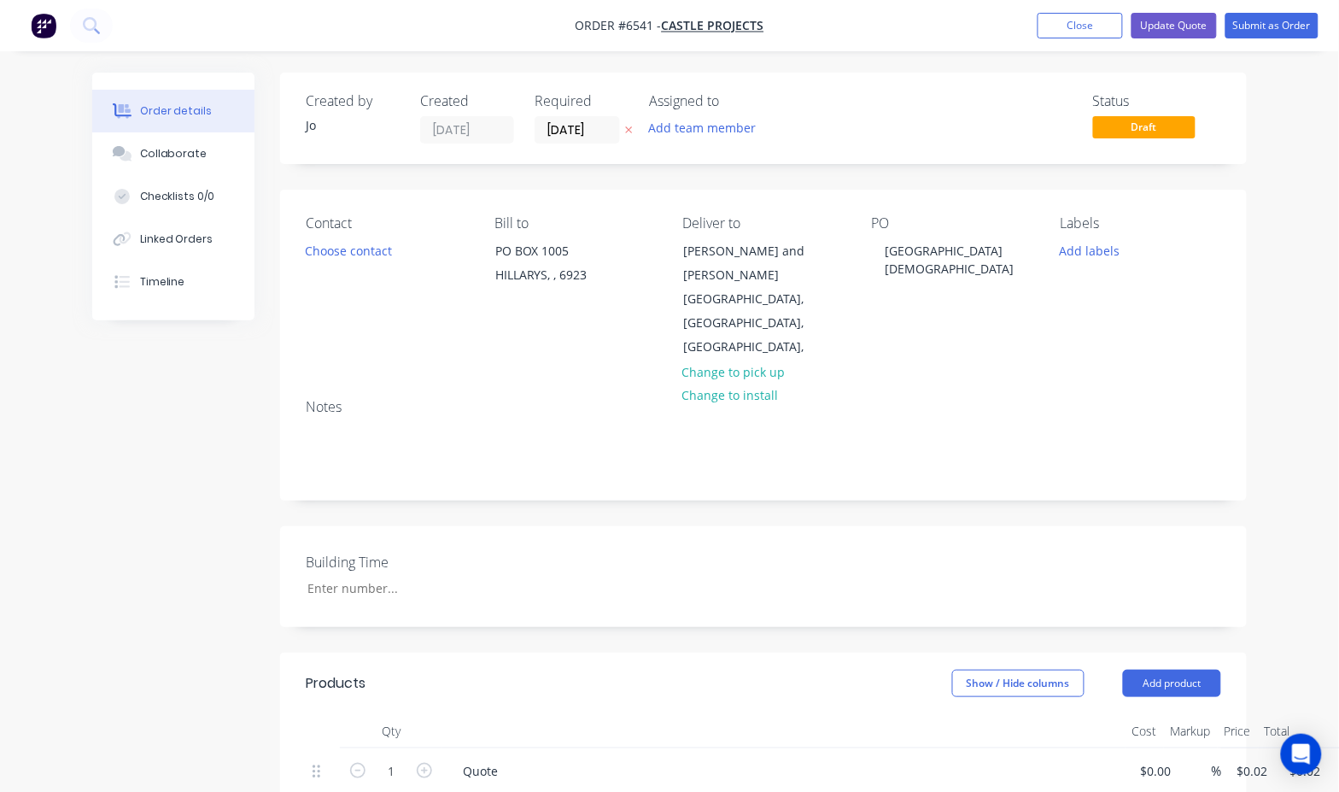
click at [1249, 765] on div "$0.02 $0.02" at bounding box center [1248, 787] width 53 height 78
click at [1249, 758] on input "0.02" at bounding box center [1255, 770] width 39 height 25
type input "$33,000.00"
click at [1010, 615] on div "Created by Jo Created 15/09/25 Required 25/09/25 Assigned to Add team member St…" at bounding box center [763, 682] width 967 height 1218
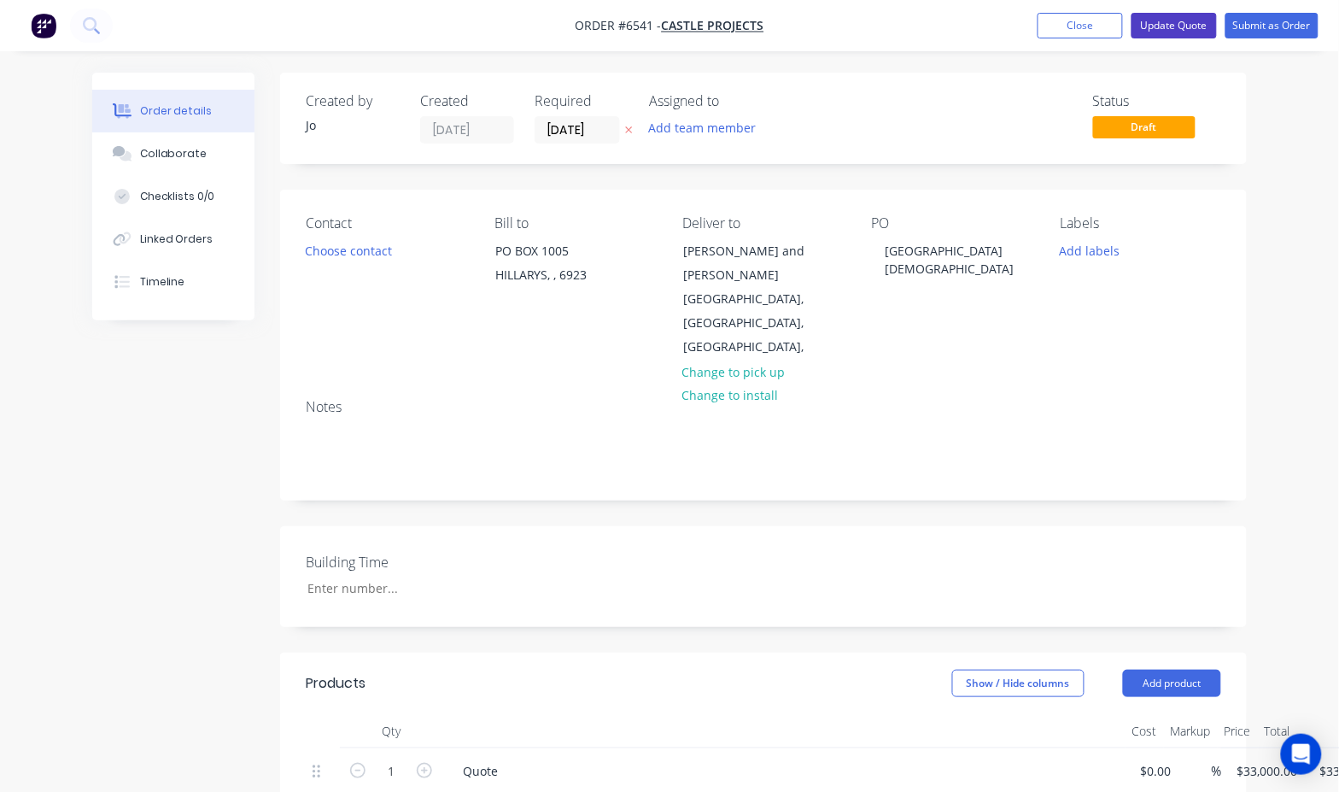
click at [1180, 19] on button "Update Quote" at bounding box center [1173, 26] width 85 height 26
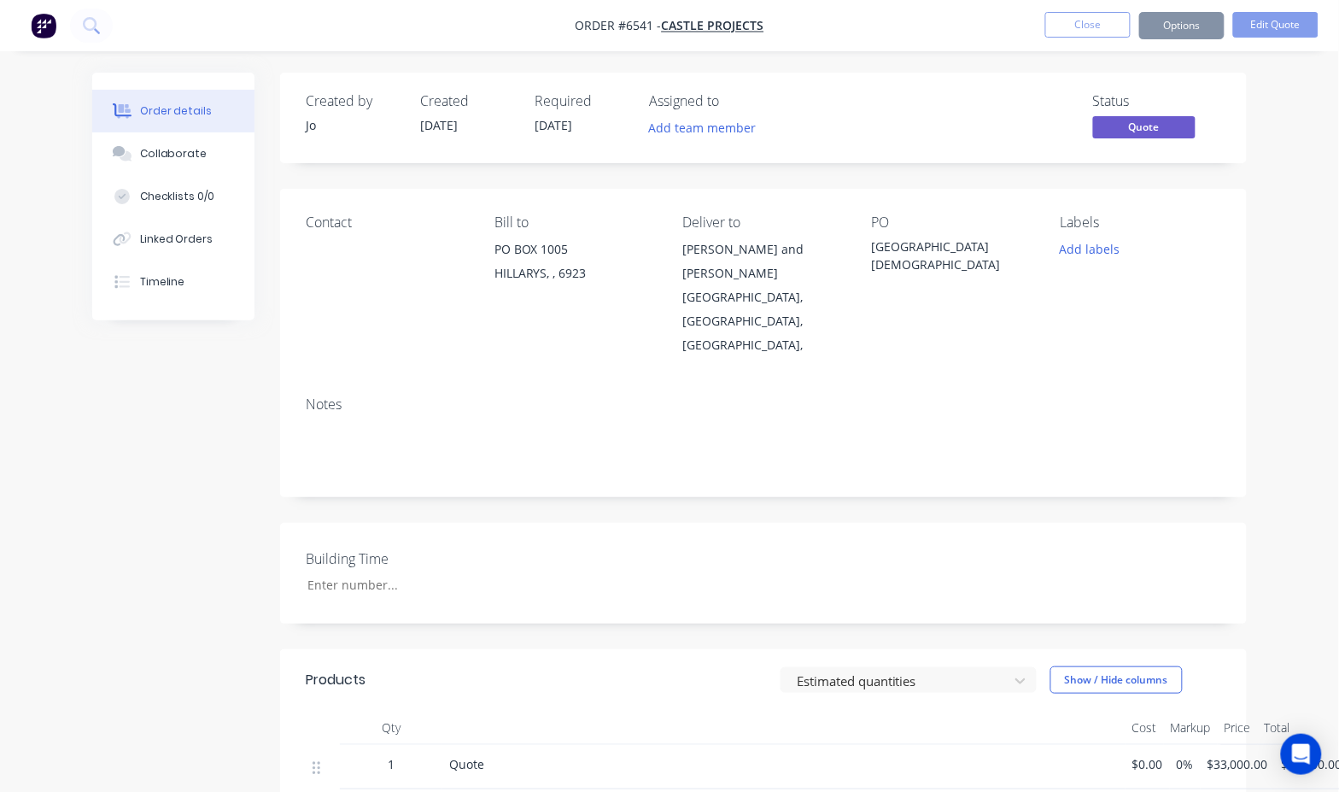
click at [1095, 26] on button "Close" at bounding box center [1087, 25] width 85 height 26
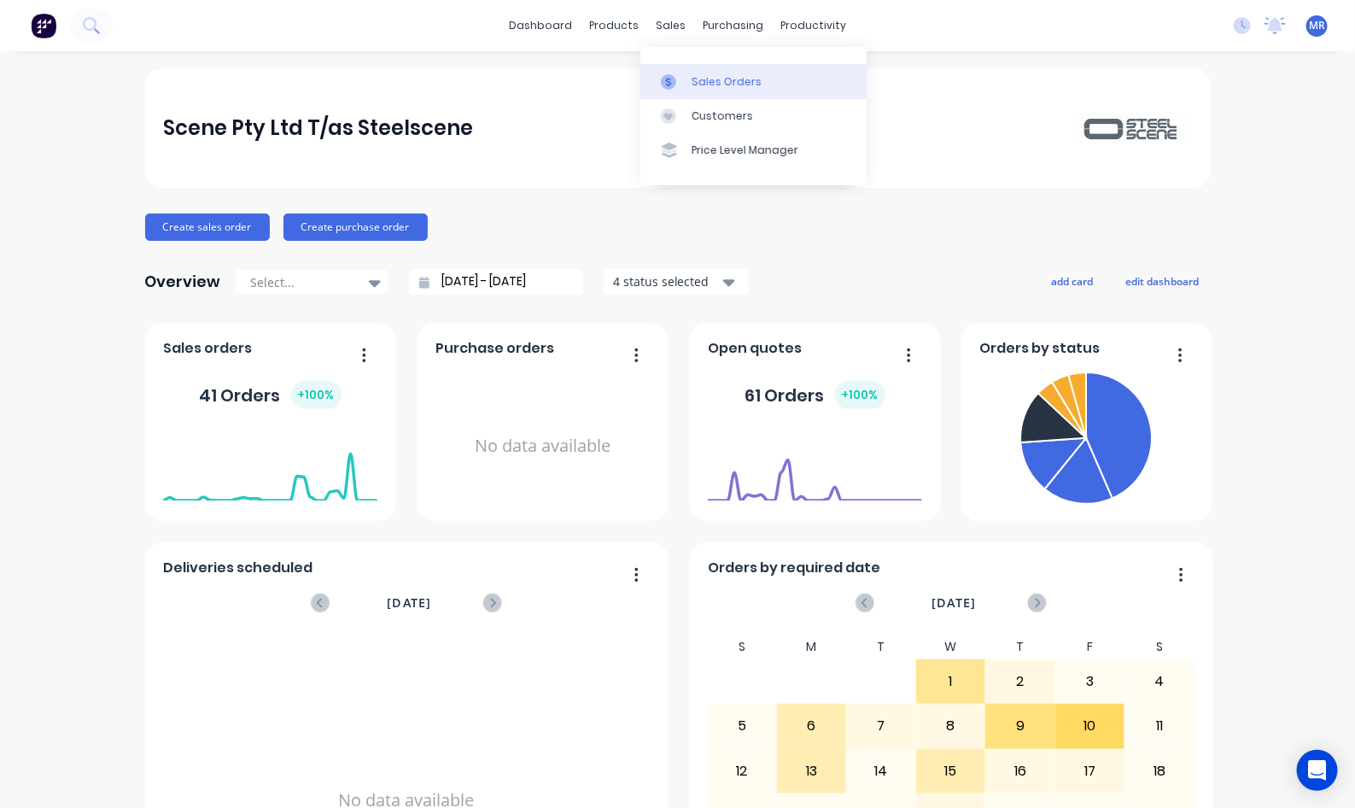
click at [737, 86] on div "Sales Orders" at bounding box center [727, 81] width 70 height 15
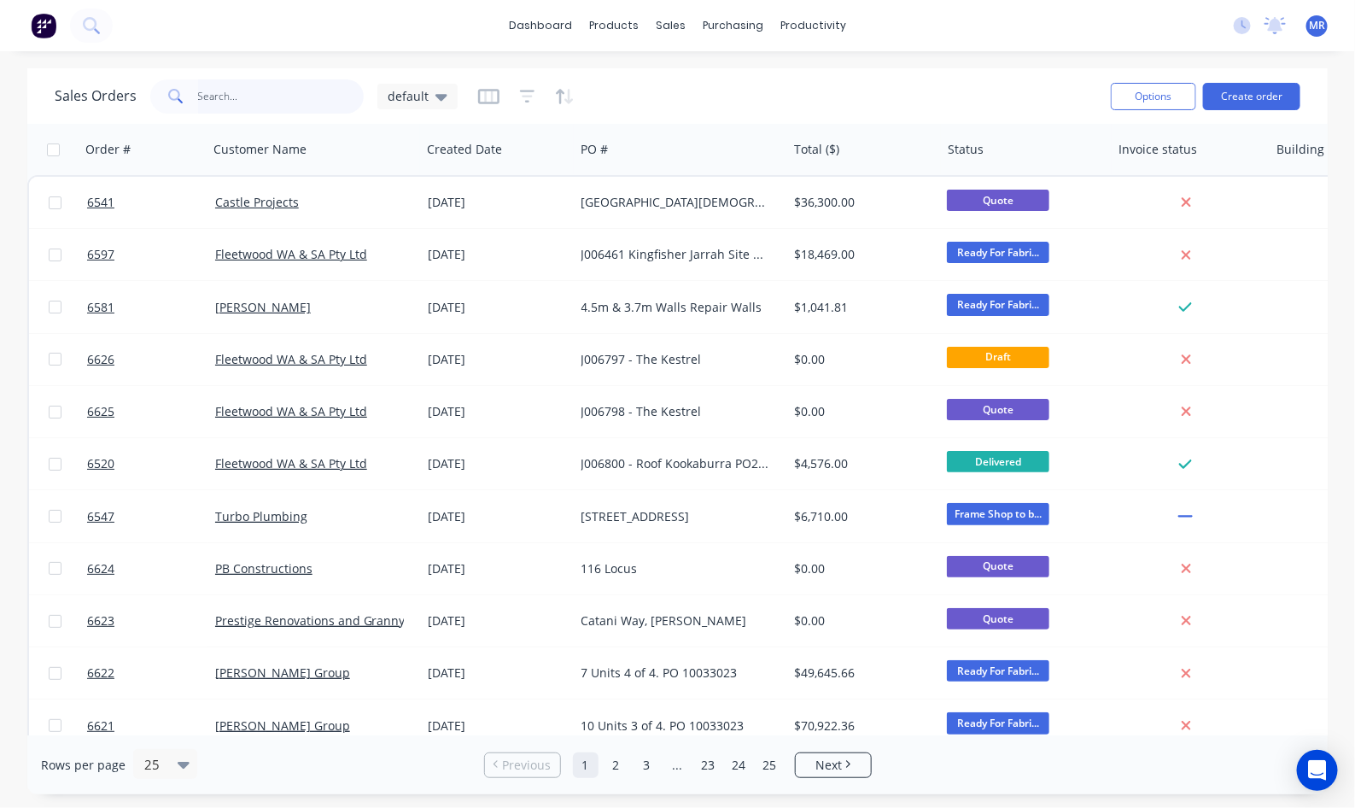
click at [287, 99] on input "text" at bounding box center [281, 96] width 167 height 34
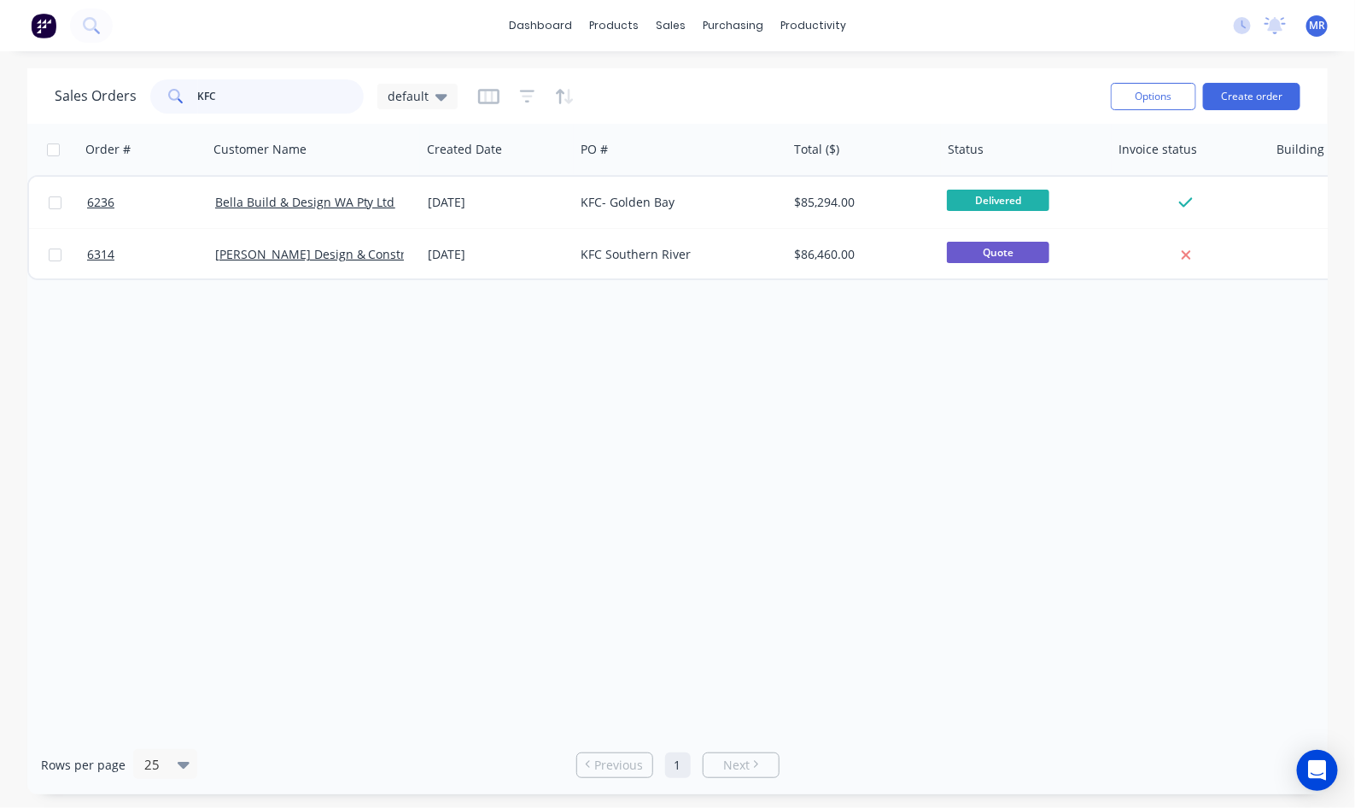
type input "KFC"
click at [245, 92] on input "KFC" at bounding box center [281, 96] width 167 height 34
click at [1334, 539] on div "Sales Orders KFC default Options Create order Order # Customer Name Created Dat…" at bounding box center [677, 431] width 1355 height 726
drag, startPoint x: 868, startPoint y: 546, endPoint x: 1129, endPoint y: 522, distance: 262.4
click at [881, 542] on div "Order # Customer Name Created Date PO # Total ($) Status Invoice status Buildin…" at bounding box center [677, 429] width 1300 height 611
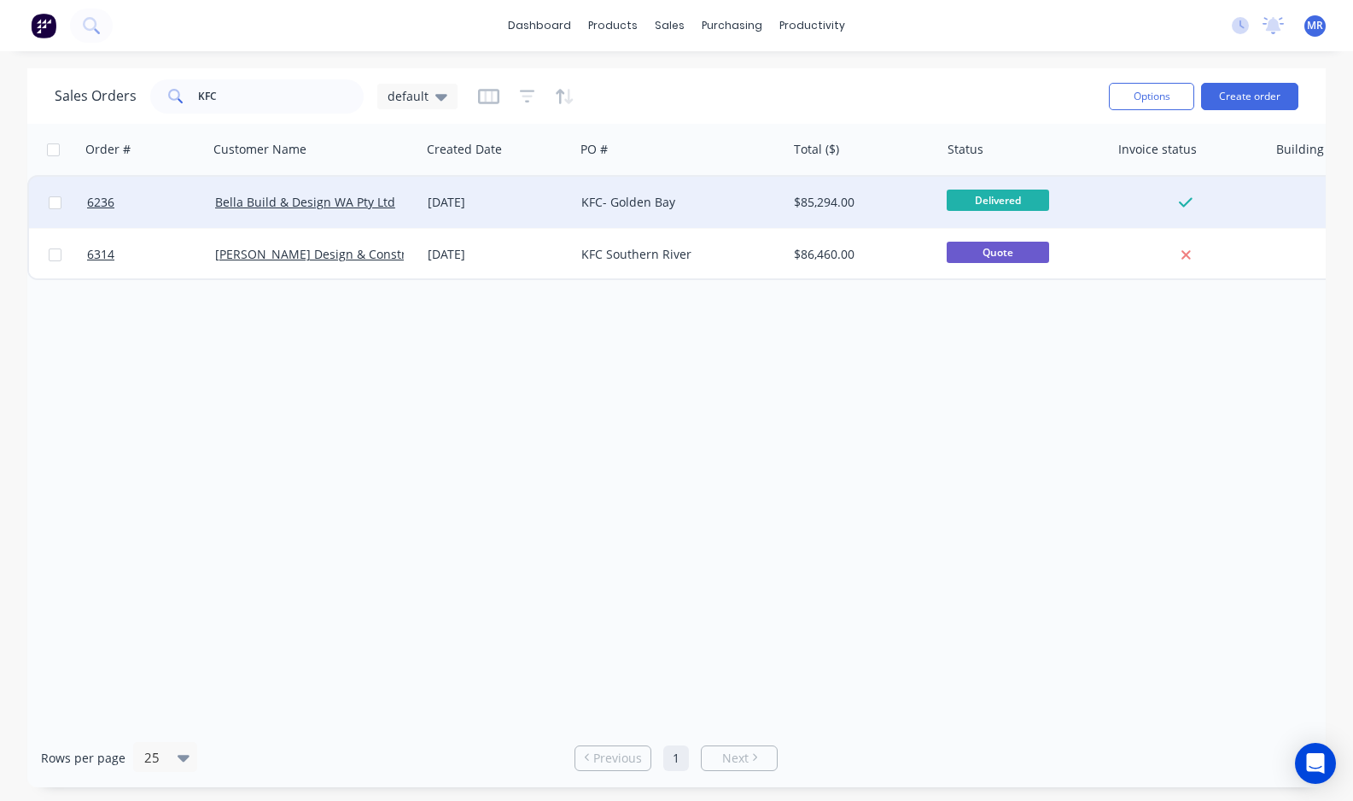
click at [688, 201] on div "KFC- Golden Bay" at bounding box center [676, 202] width 190 height 17
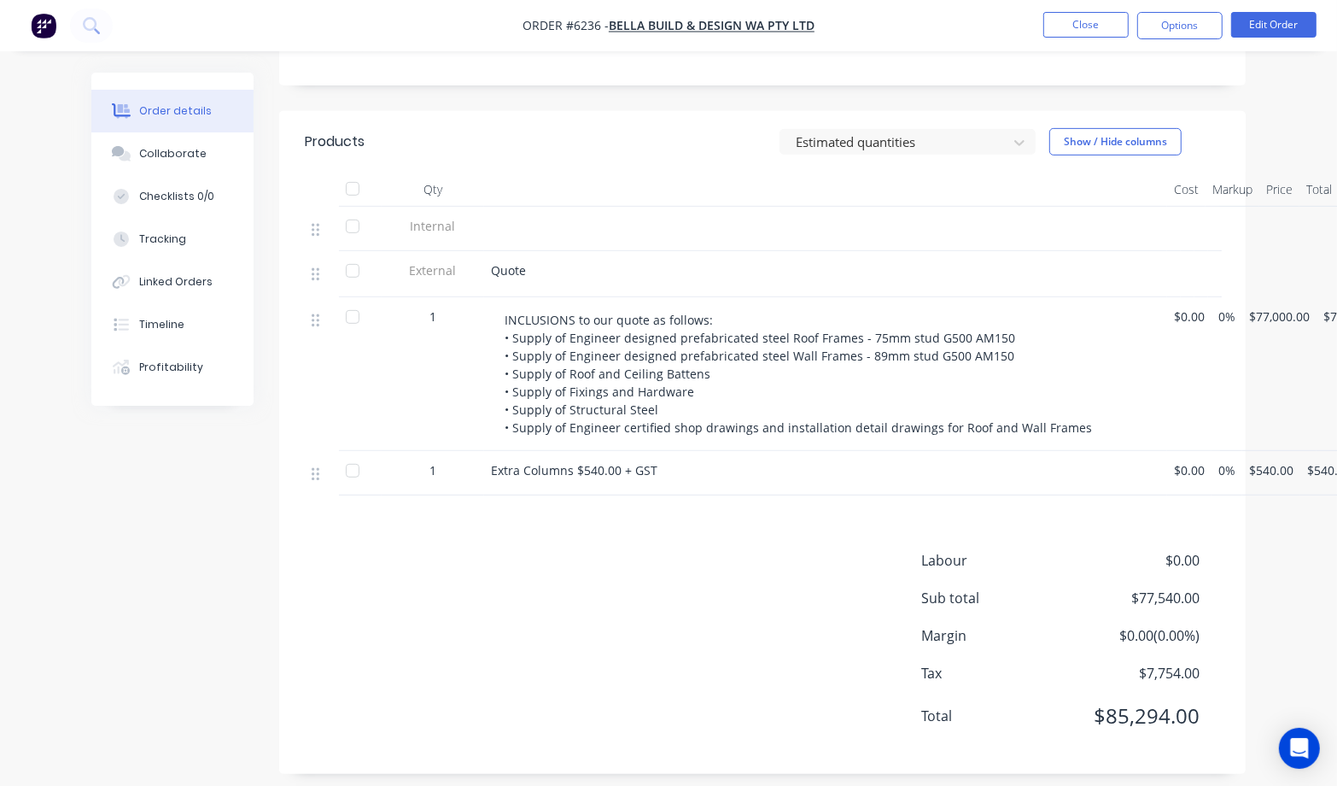
scroll to position [248, 0]
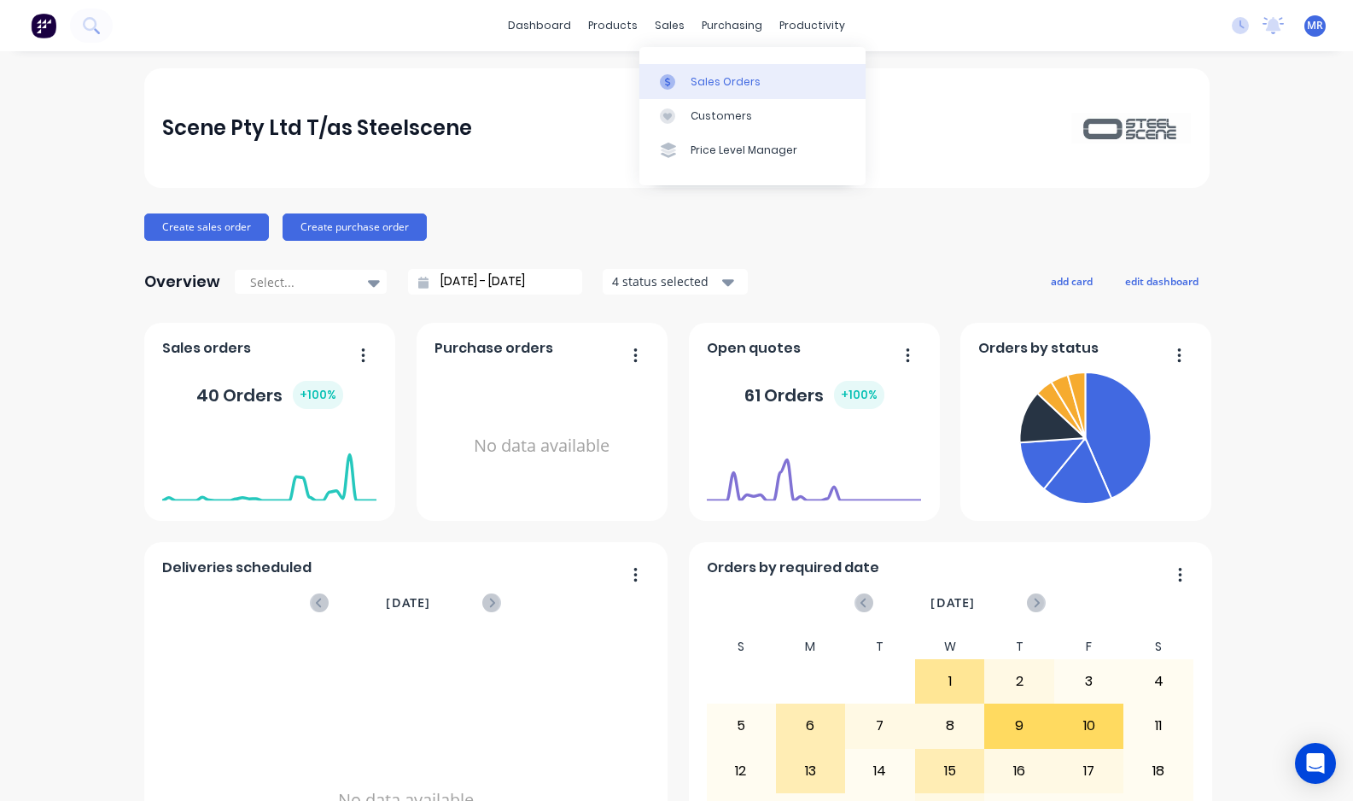
click at [709, 73] on link "Sales Orders" at bounding box center [753, 81] width 226 height 34
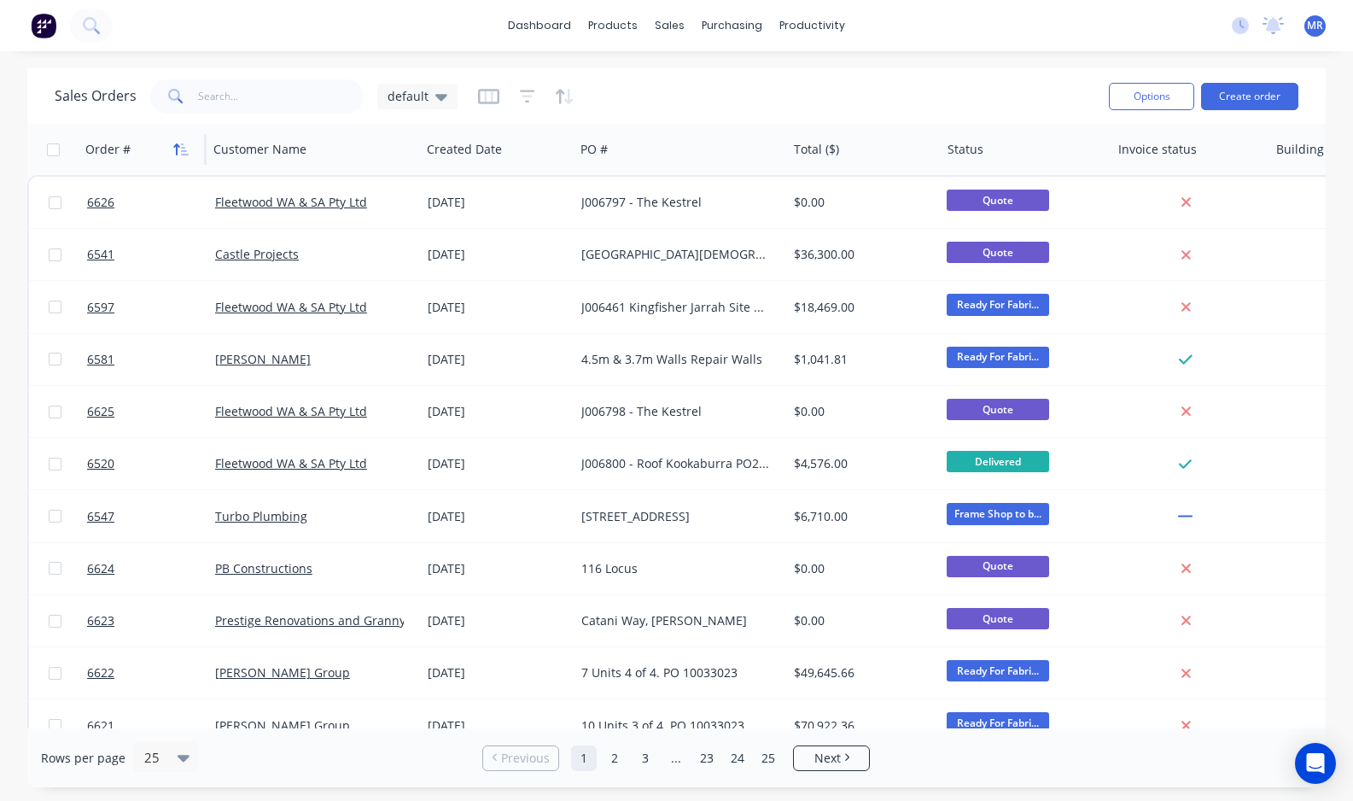
click at [182, 146] on icon "button" at bounding box center [180, 150] width 15 height 14
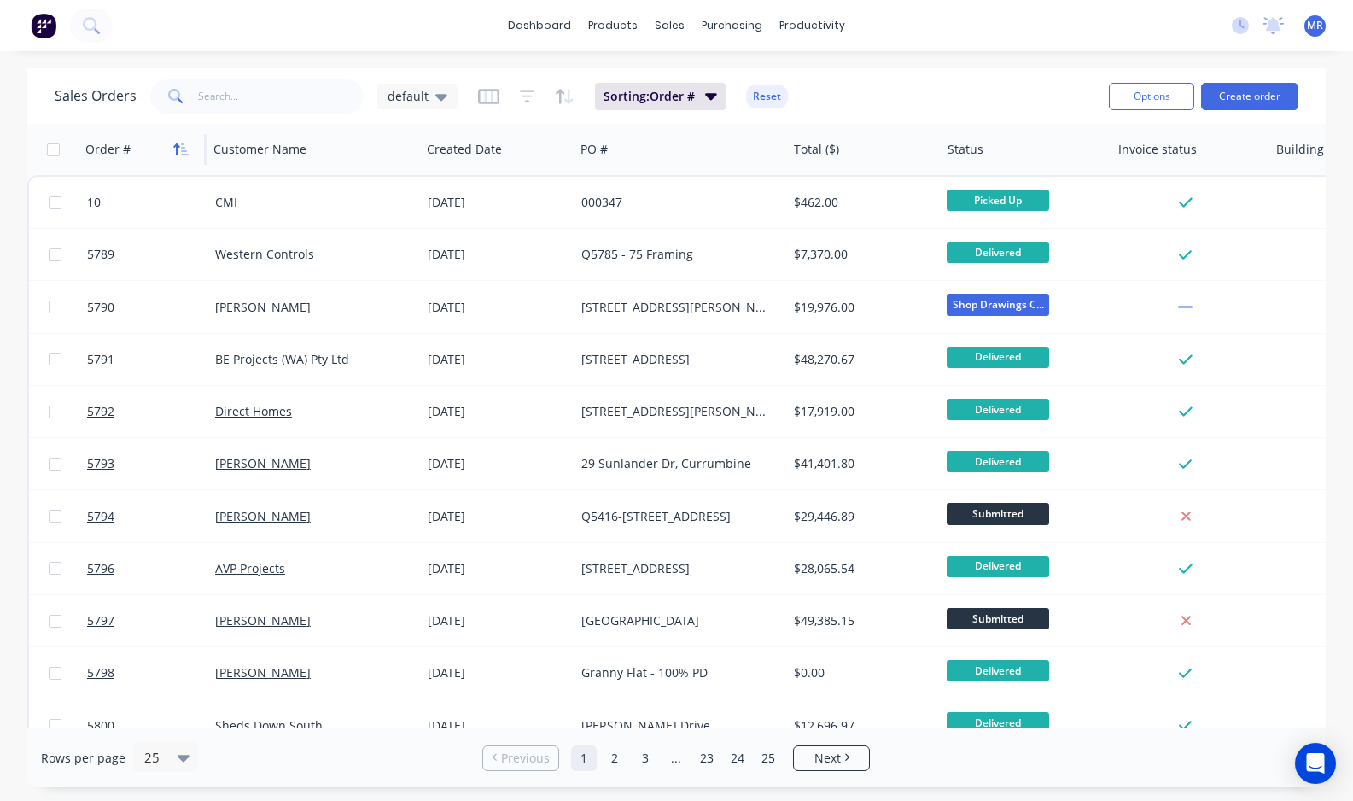
click at [181, 146] on icon "button" at bounding box center [180, 150] width 15 height 14
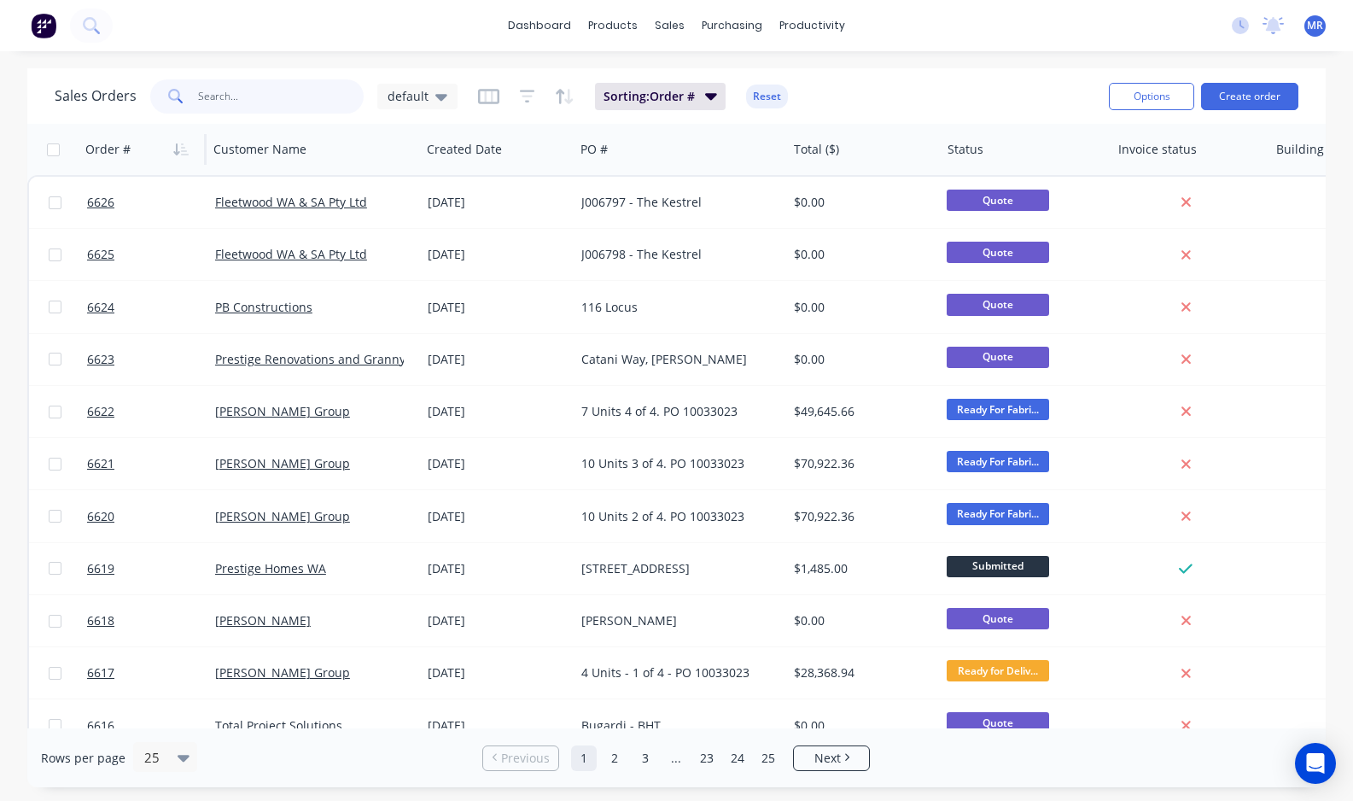
drag, startPoint x: 220, startPoint y: 108, endPoint x: 210, endPoint y: 130, distance: 23.7
click at [223, 117] on div "Sales Orders default Sorting: Order # Reset Options Create order" at bounding box center [676, 96] width 1299 height 56
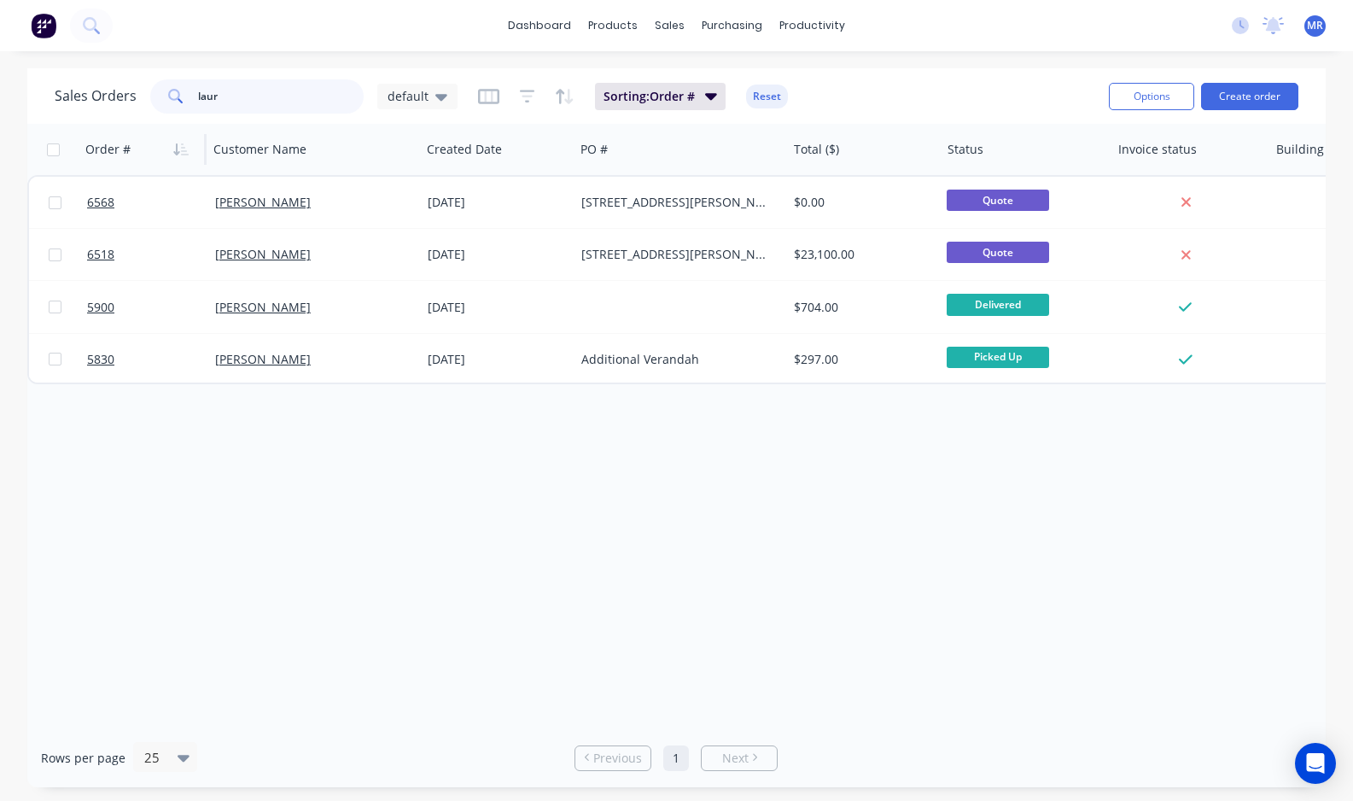
type input "laur"
click at [389, 564] on div "Order # Customer Name Created Date PO # Total ($) Status Invoice status Buildin…" at bounding box center [676, 426] width 1299 height 605
click at [1347, 266] on div "Sales Orders laur default Sorting: Order # Reset Options Create order Order # C…" at bounding box center [676, 427] width 1353 height 719
click at [307, 587] on div "Order # Customer Name Created Date PO # Total ($) Status Invoice status Buildin…" at bounding box center [676, 426] width 1299 height 605
click at [821, 581] on div "Order # Customer Name Created Date PO # Total ($) Status Invoice status Buildin…" at bounding box center [676, 426] width 1299 height 605
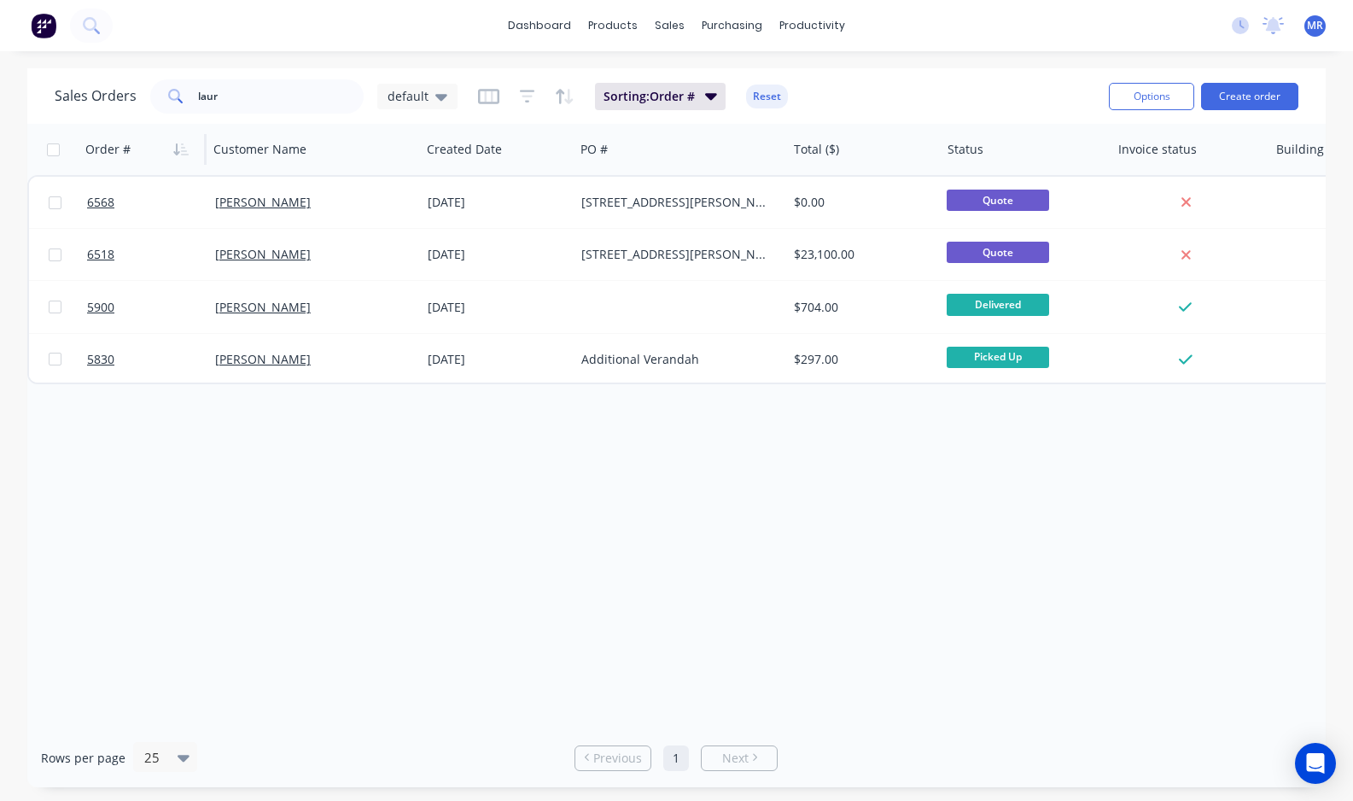
click at [1262, 487] on div "Order # Customer Name Created Date PO # Total ($) Status Invoice status Buildin…" at bounding box center [676, 426] width 1299 height 605
drag, startPoint x: 1210, startPoint y: 393, endPoint x: 1025, endPoint y: 424, distance: 187.0
click at [1208, 393] on div "Order # Customer Name Created Date PO # Total ($) Status Invoice status Buildin…" at bounding box center [676, 426] width 1299 height 605
click at [730, 656] on div "Order # Customer Name Created Date PO # Total ($) Status Invoice status Buildin…" at bounding box center [676, 426] width 1299 height 605
click at [280, 458] on div "Order # Customer Name Created Date PO # Total ($) Status Invoice status Buildin…" at bounding box center [676, 426] width 1299 height 605
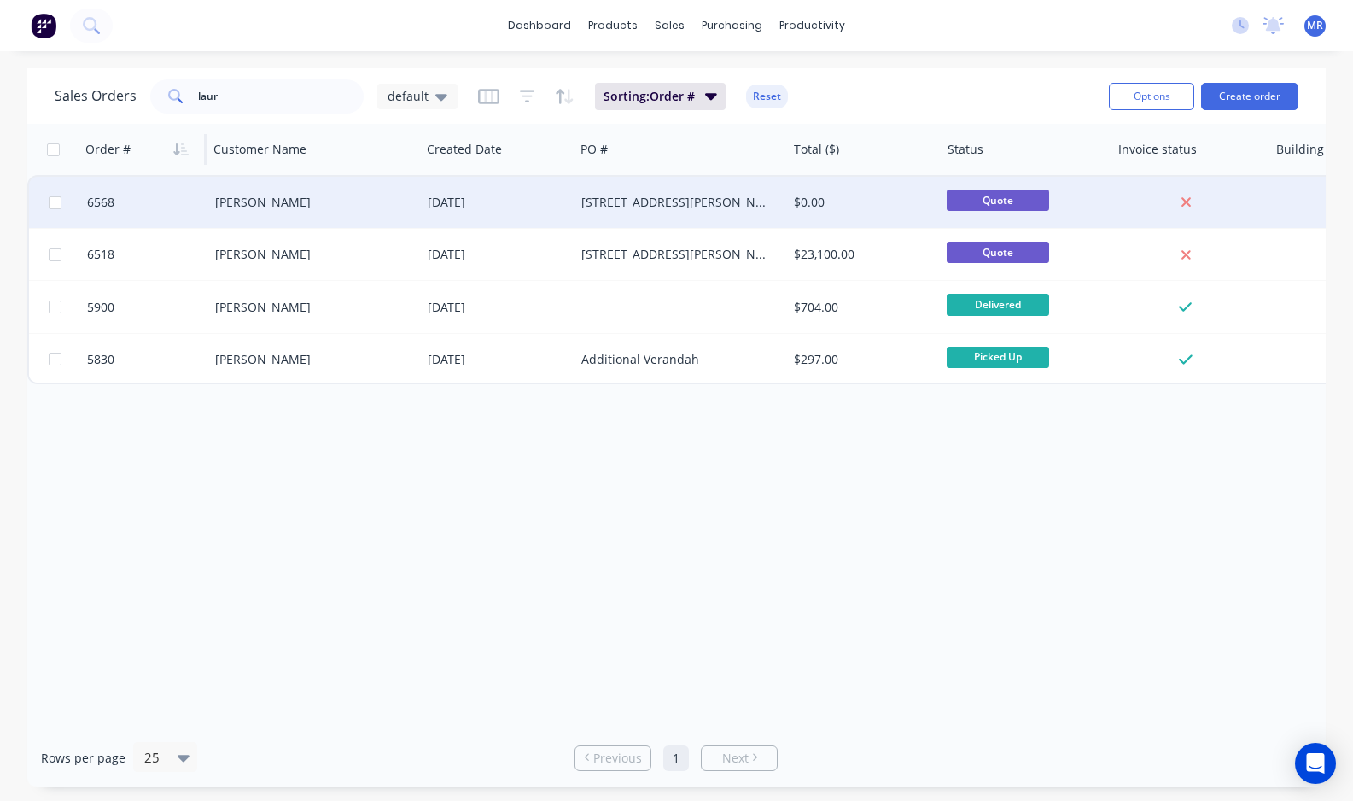
click at [611, 202] on div "[STREET_ADDRESS][PERSON_NAME]" at bounding box center [676, 202] width 190 height 17
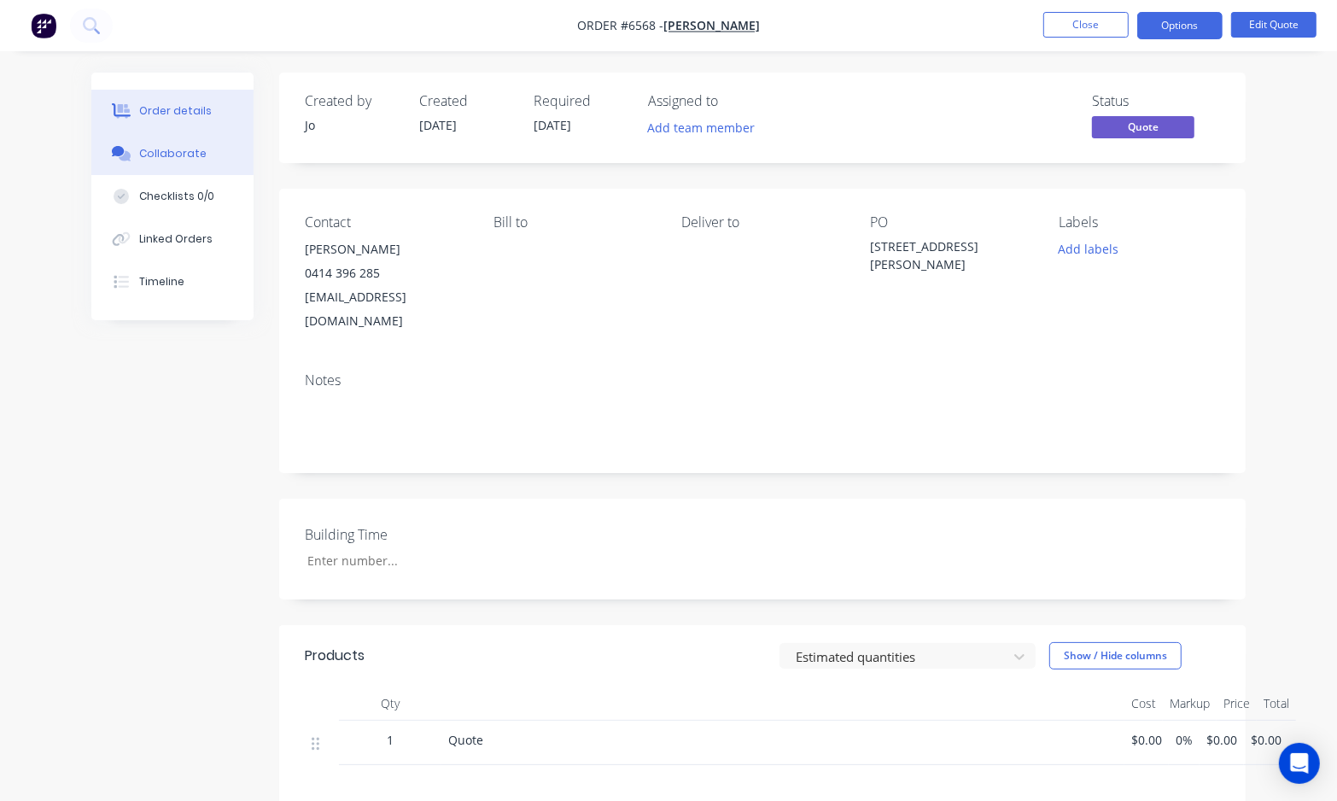
click at [156, 158] on div "Collaborate" at bounding box center [172, 153] width 67 height 15
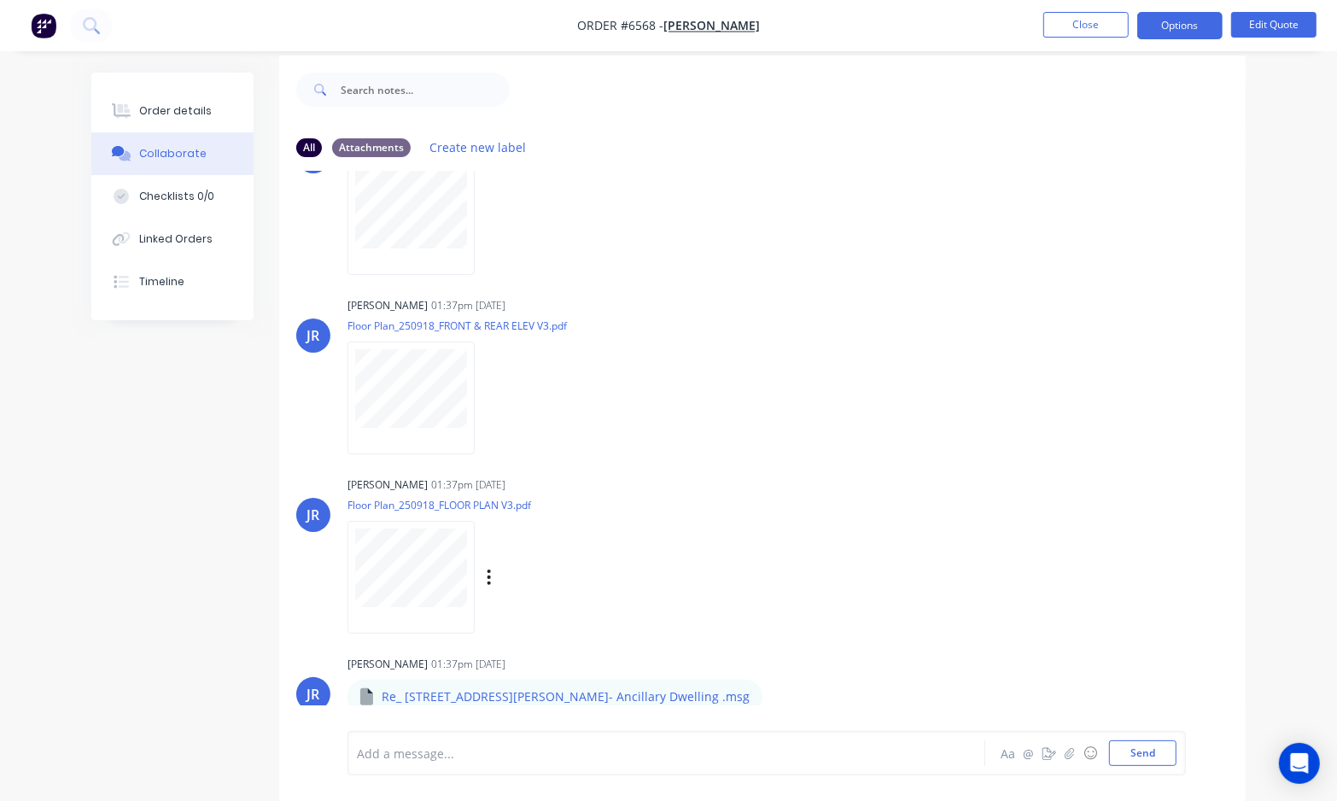
scroll to position [26, 0]
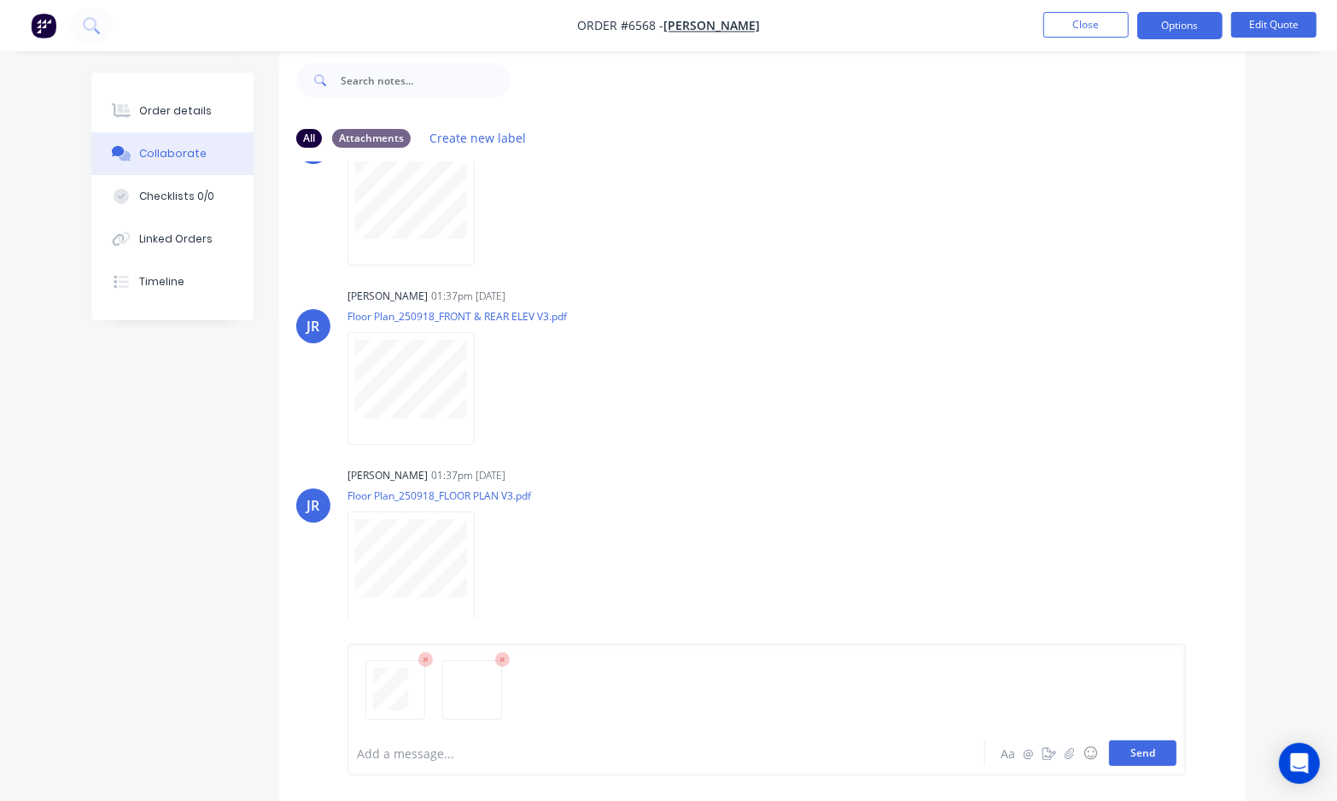
click at [1134, 749] on button "Send" at bounding box center [1142, 753] width 67 height 26
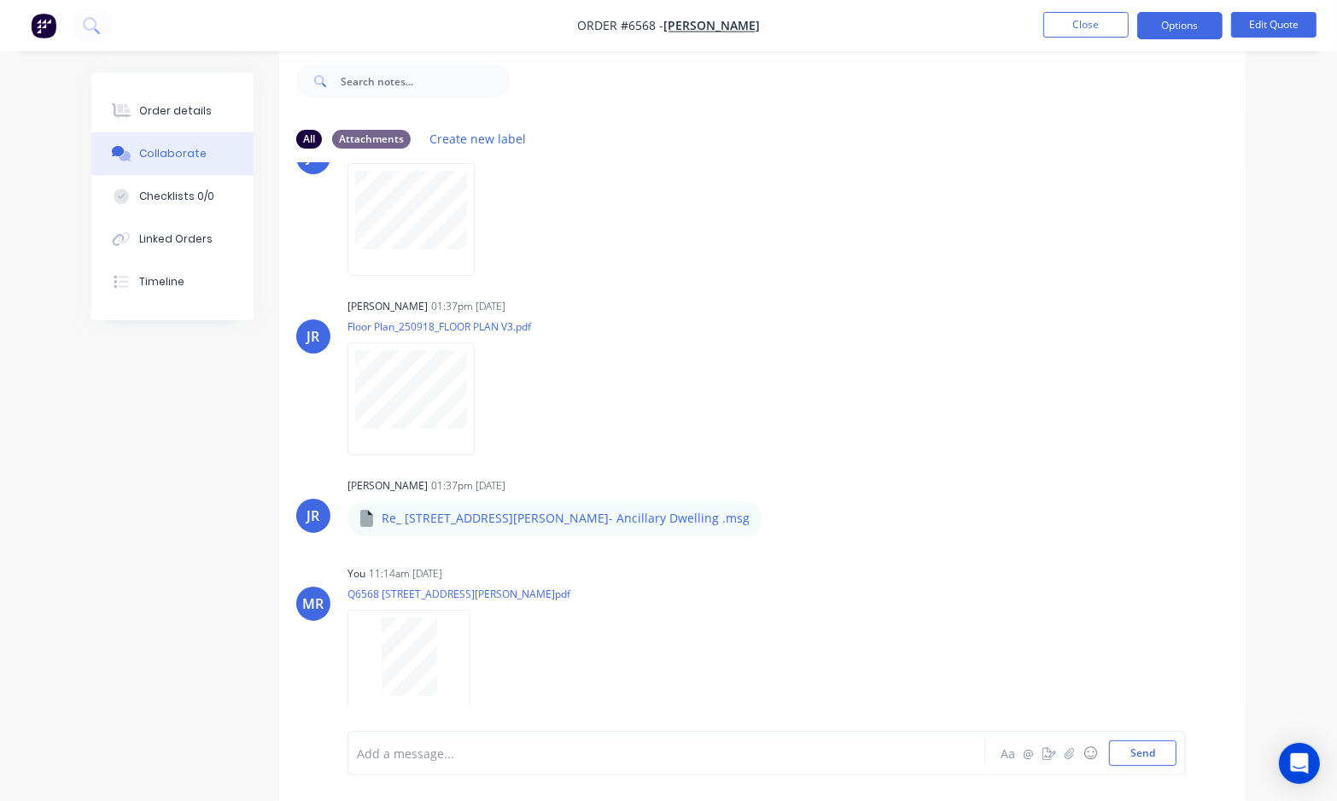
scroll to position [454, 0]
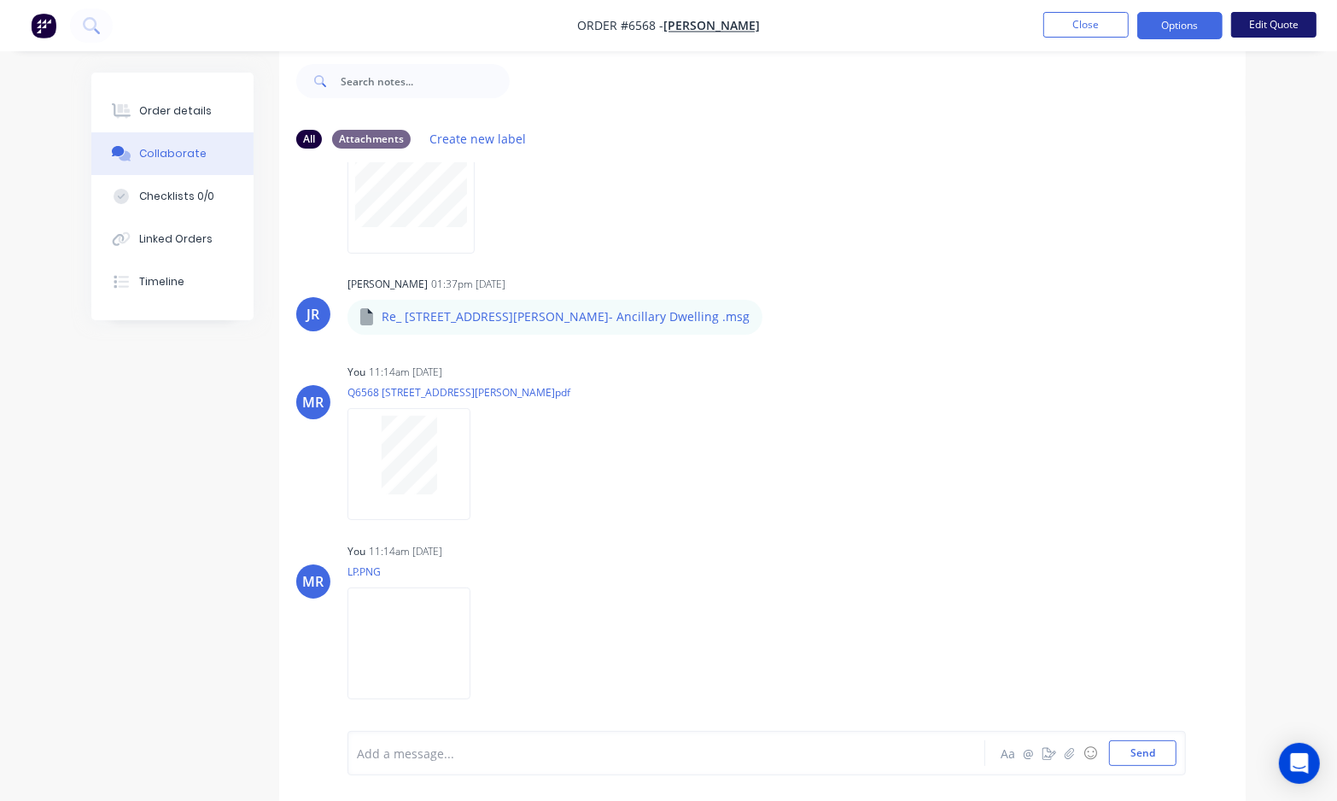
click at [1277, 24] on button "Edit Quote" at bounding box center [1273, 25] width 85 height 26
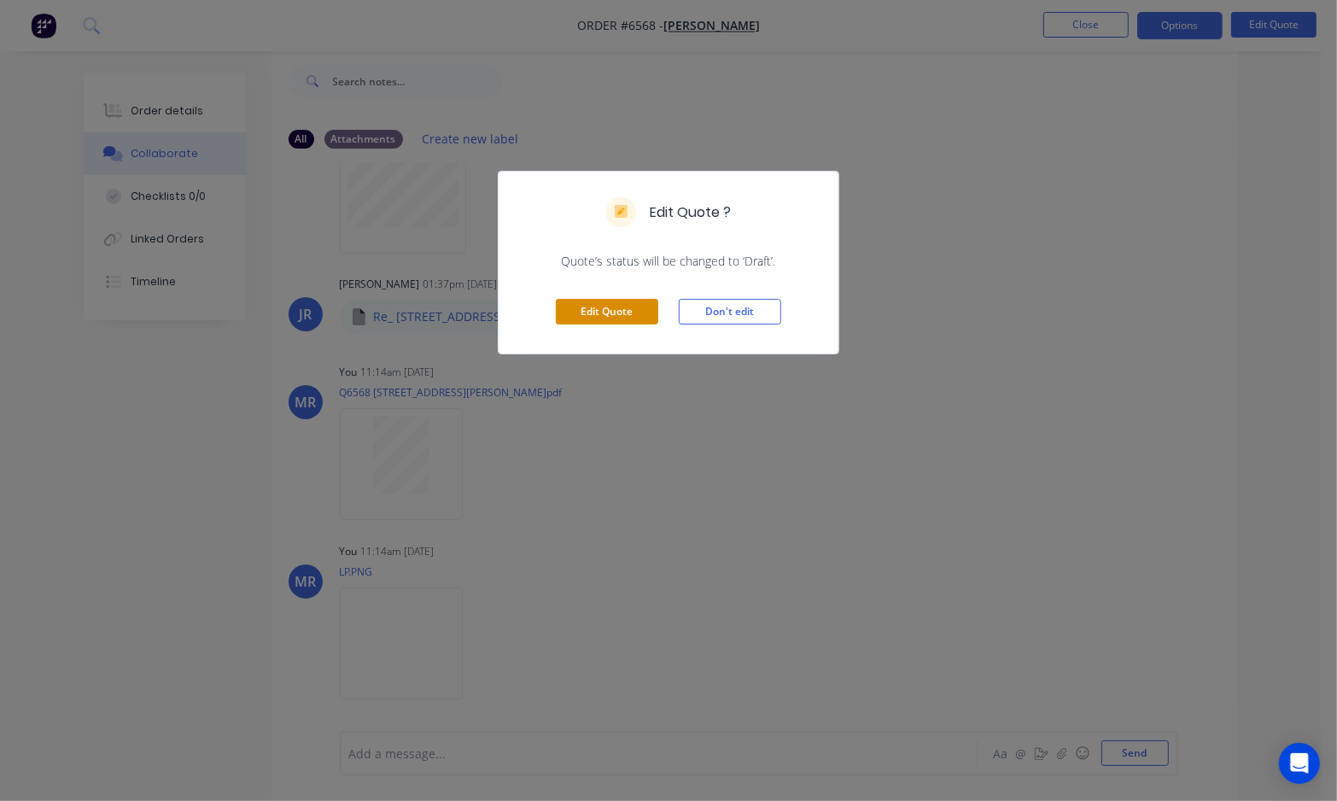
click at [581, 309] on button "Edit Quote" at bounding box center [607, 312] width 102 height 26
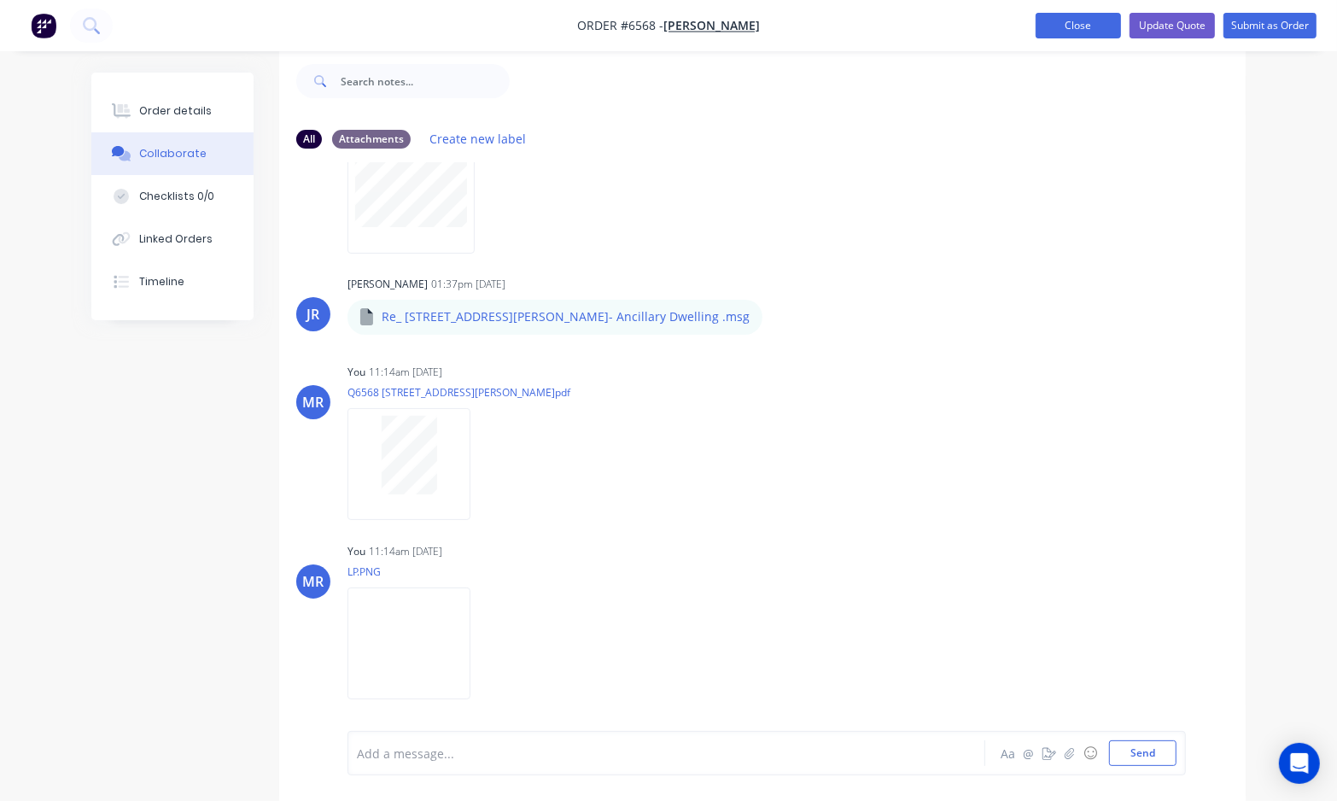
click at [1061, 26] on button "Close" at bounding box center [1078, 26] width 85 height 26
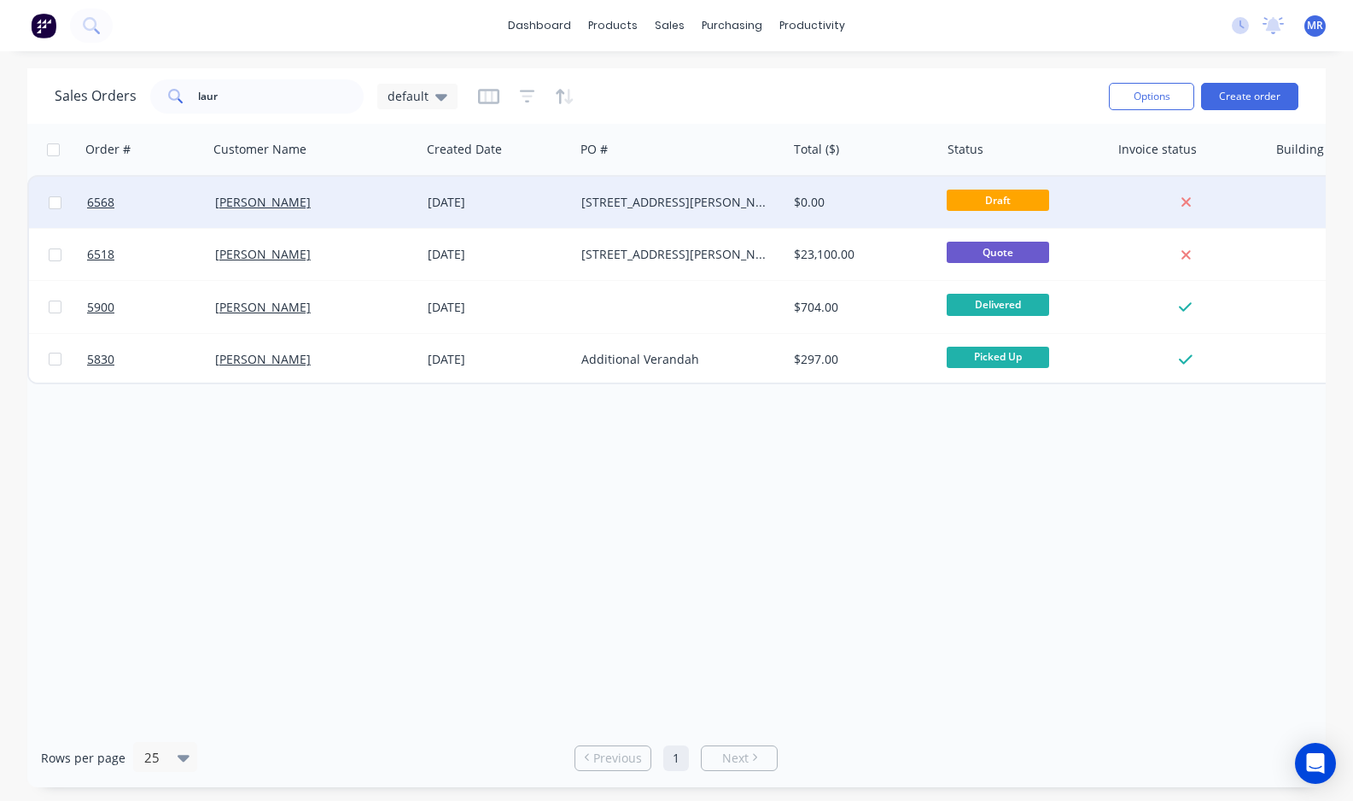
click at [722, 198] on div "[STREET_ADDRESS][PERSON_NAME]" at bounding box center [676, 202] width 190 height 17
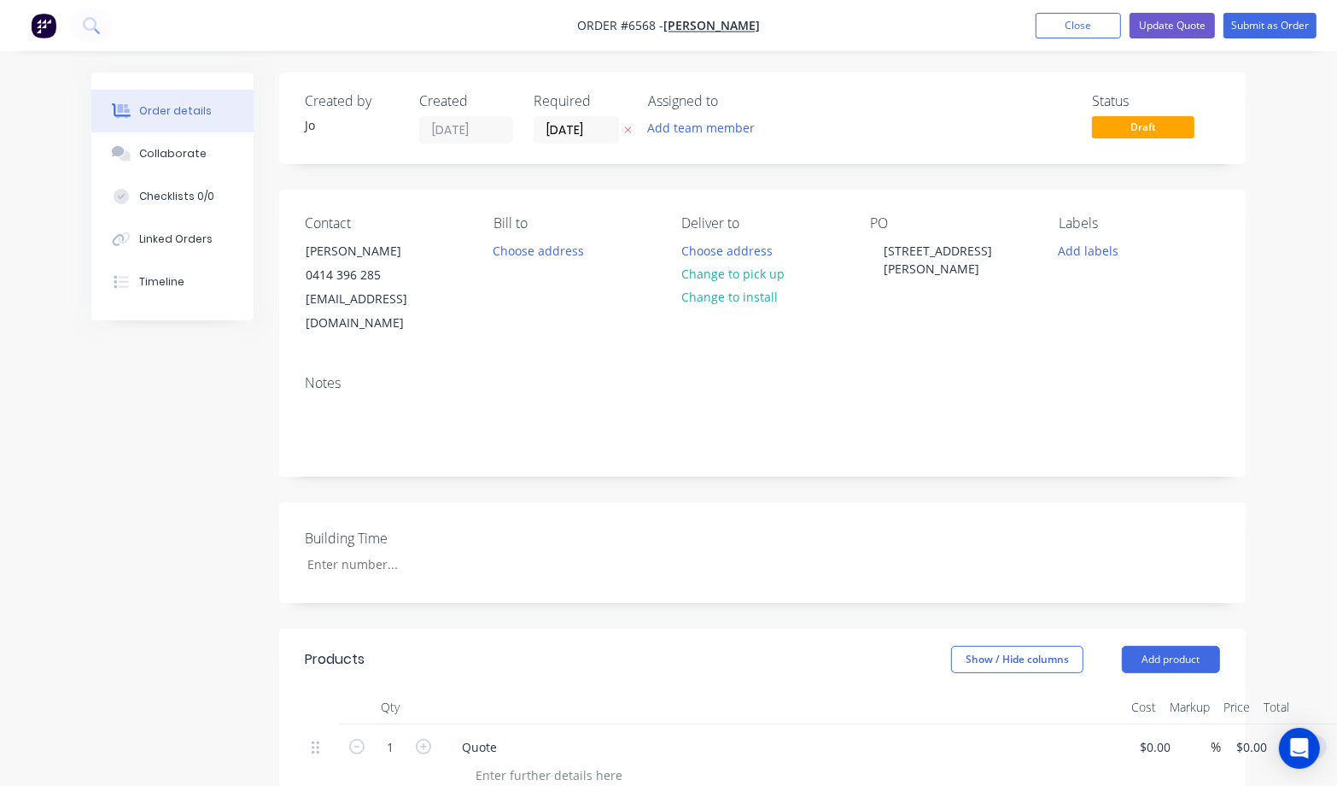
click at [1300, 734] on input "0.00" at bounding box center [1307, 746] width 39 height 25
type input "13500"
type input "$13,500.00"
click at [1116, 591] on div "Created by Jo Created 22/09/25 Required 22/09/25 Assigned to Add team member St…" at bounding box center [762, 670] width 967 height 1195
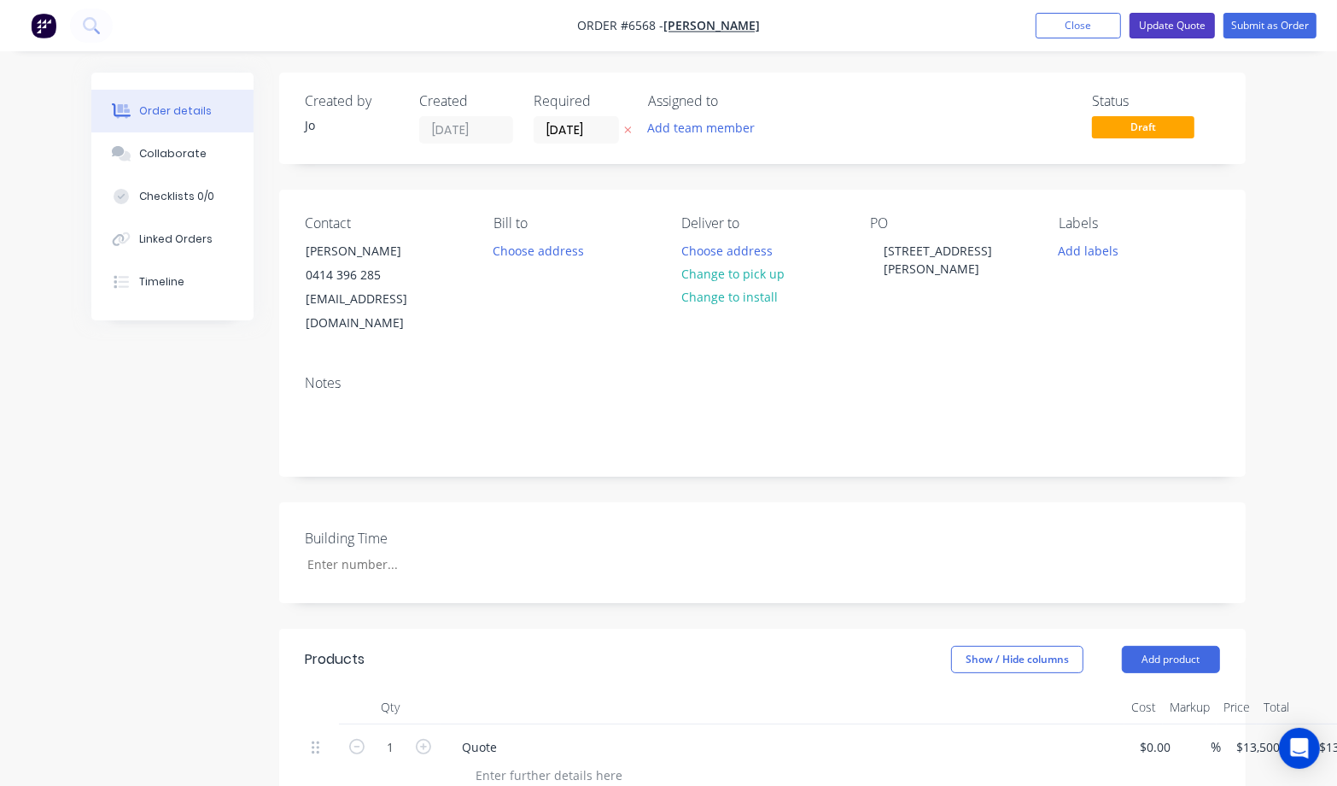
drag, startPoint x: 1166, startPoint y: 23, endPoint x: 1212, endPoint y: 65, distance: 62.3
click at [1166, 23] on button "Update Quote" at bounding box center [1172, 26] width 85 height 26
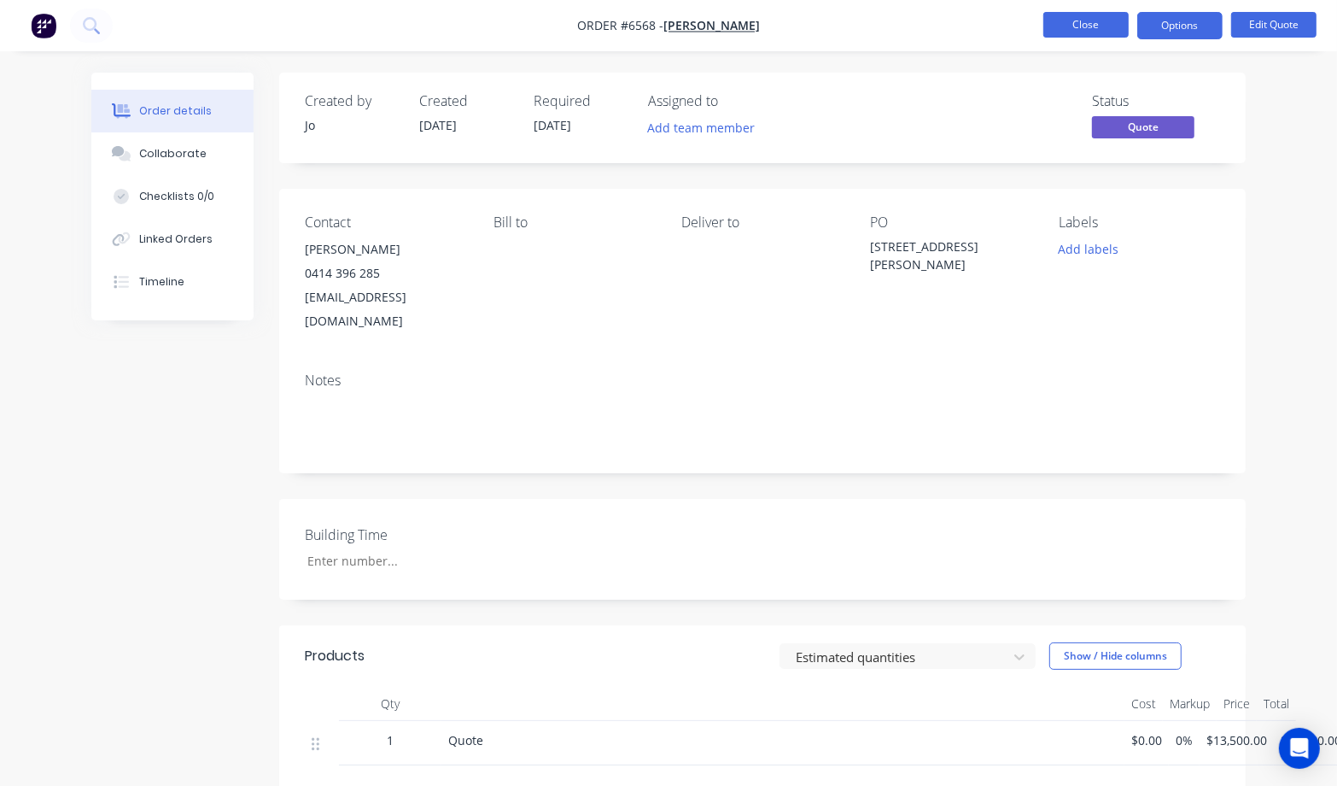
click at [1089, 26] on button "Close" at bounding box center [1085, 25] width 85 height 26
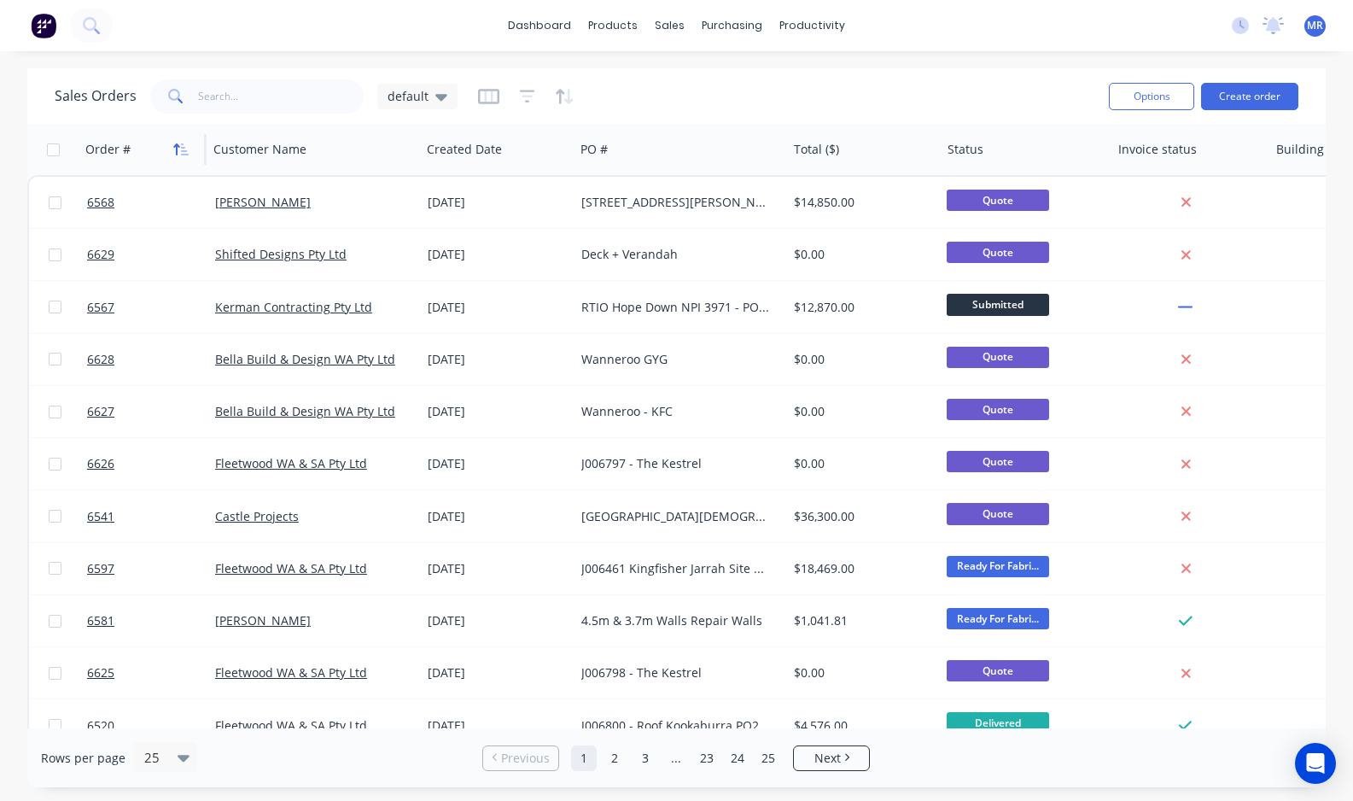
click at [192, 149] on button "button" at bounding box center [181, 150] width 26 height 26
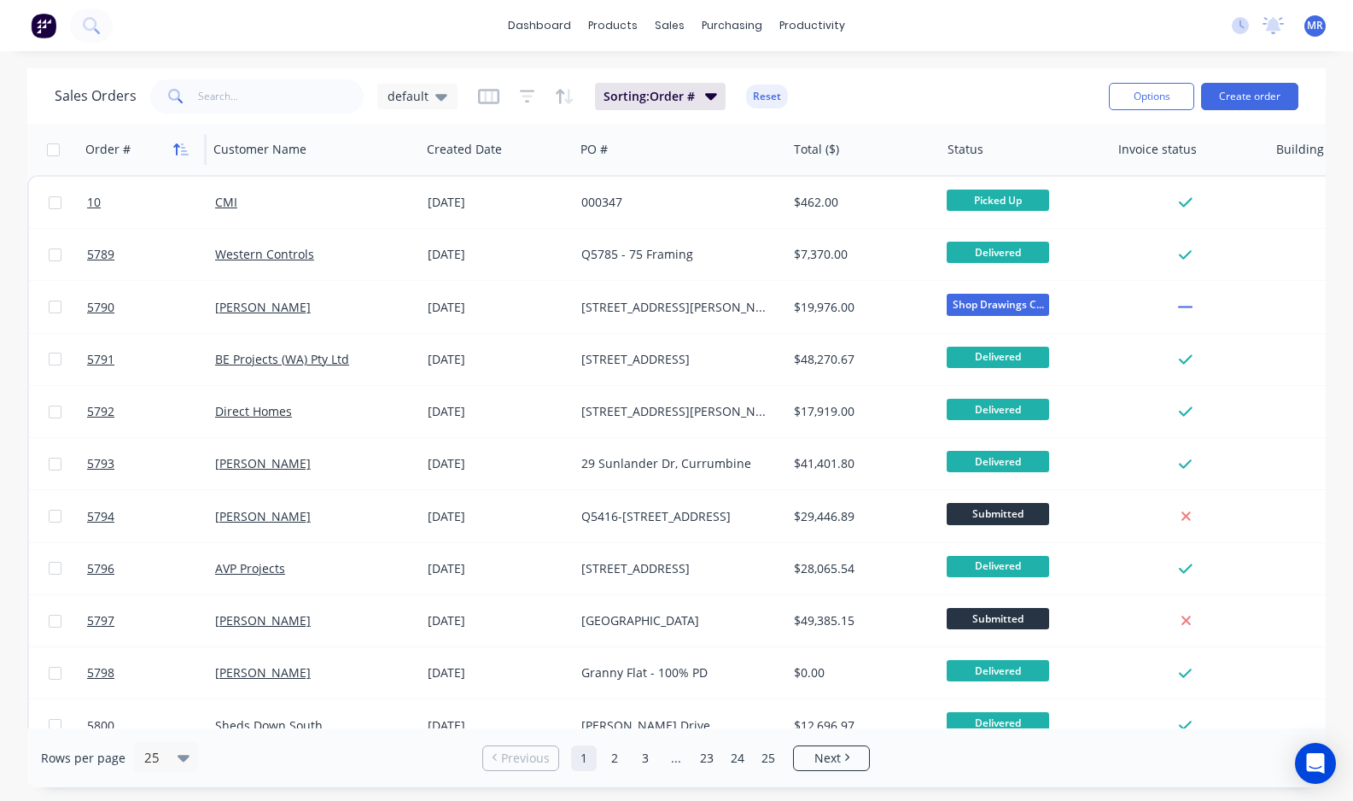
click at [181, 149] on icon "button" at bounding box center [180, 150] width 15 height 14
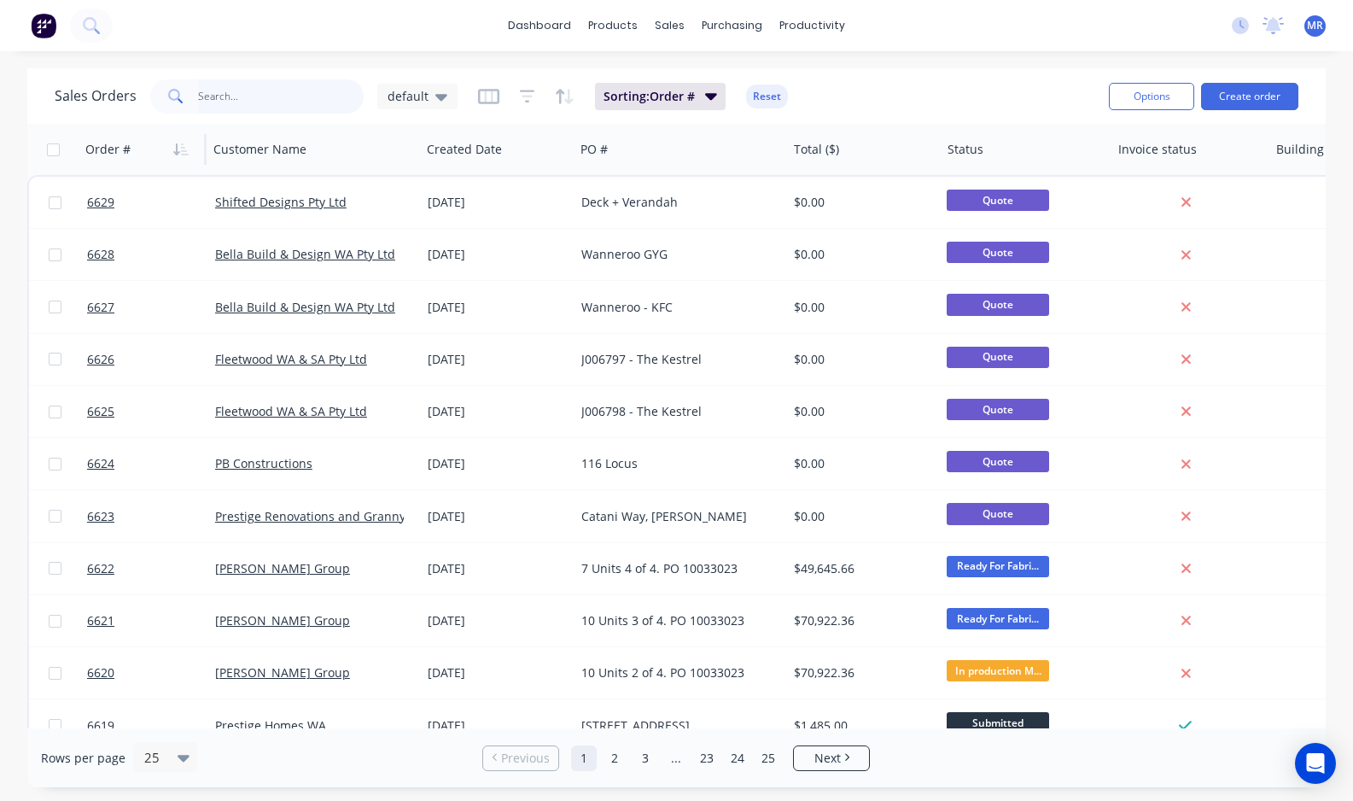
click at [236, 96] on input "text" at bounding box center [281, 96] width 167 height 34
click at [920, 159] on button "button" at bounding box center [915, 150] width 26 height 26
click at [914, 149] on icon "button" at bounding box center [914, 150] width 15 height 14
click at [182, 151] on icon "button" at bounding box center [185, 149] width 8 height 12
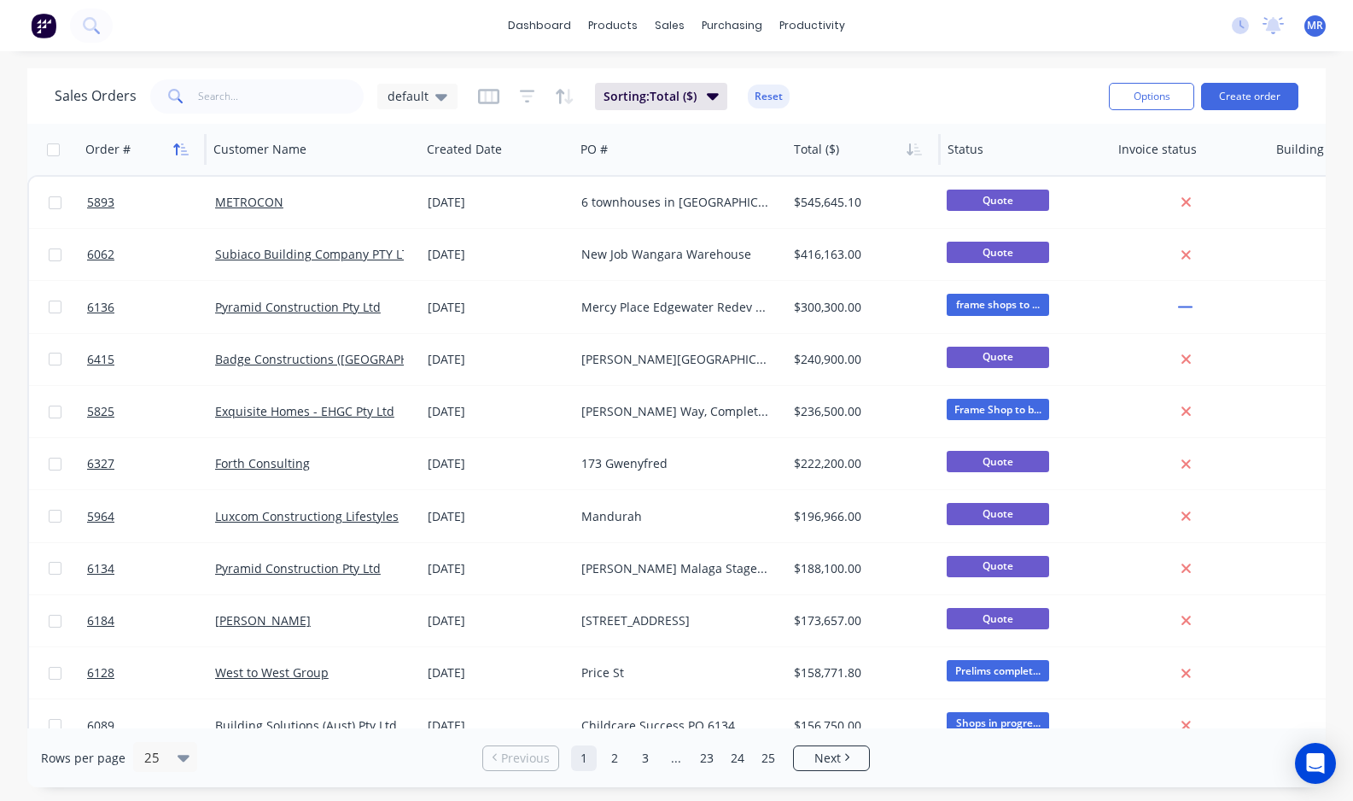
click at [189, 149] on icon "button" at bounding box center [180, 150] width 15 height 14
click at [173, 155] on icon "button" at bounding box center [180, 150] width 15 height 14
drag, startPoint x: 169, startPoint y: 752, endPoint x: 186, endPoint y: 754, distance: 17.2
click at [172, 752] on div "25" at bounding box center [157, 757] width 40 height 28
click at [173, 722] on div "100" at bounding box center [163, 717] width 64 height 32
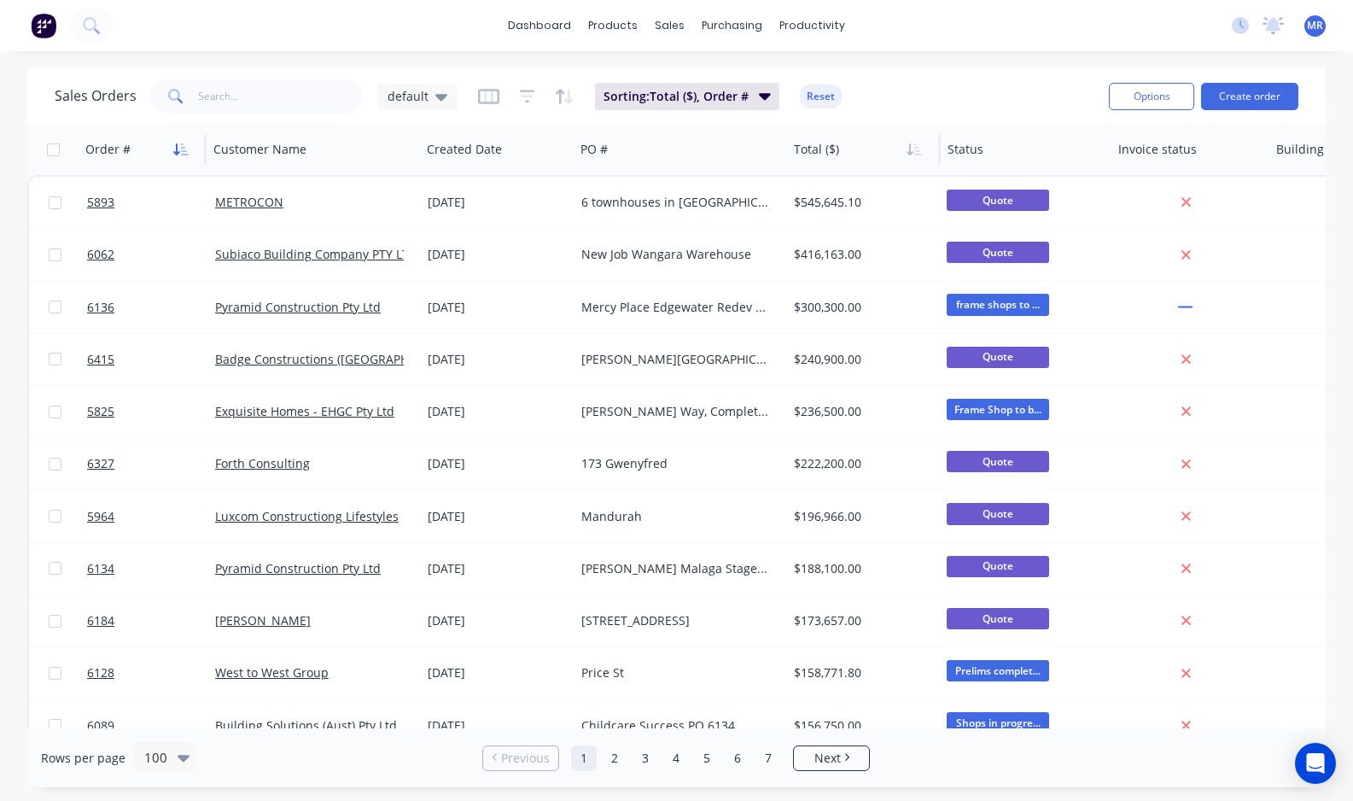
click at [188, 154] on icon "button" at bounding box center [185, 149] width 8 height 12
click at [184, 151] on icon "button" at bounding box center [185, 149] width 8 height 12
click at [909, 150] on icon "button" at bounding box center [910, 149] width 6 height 12
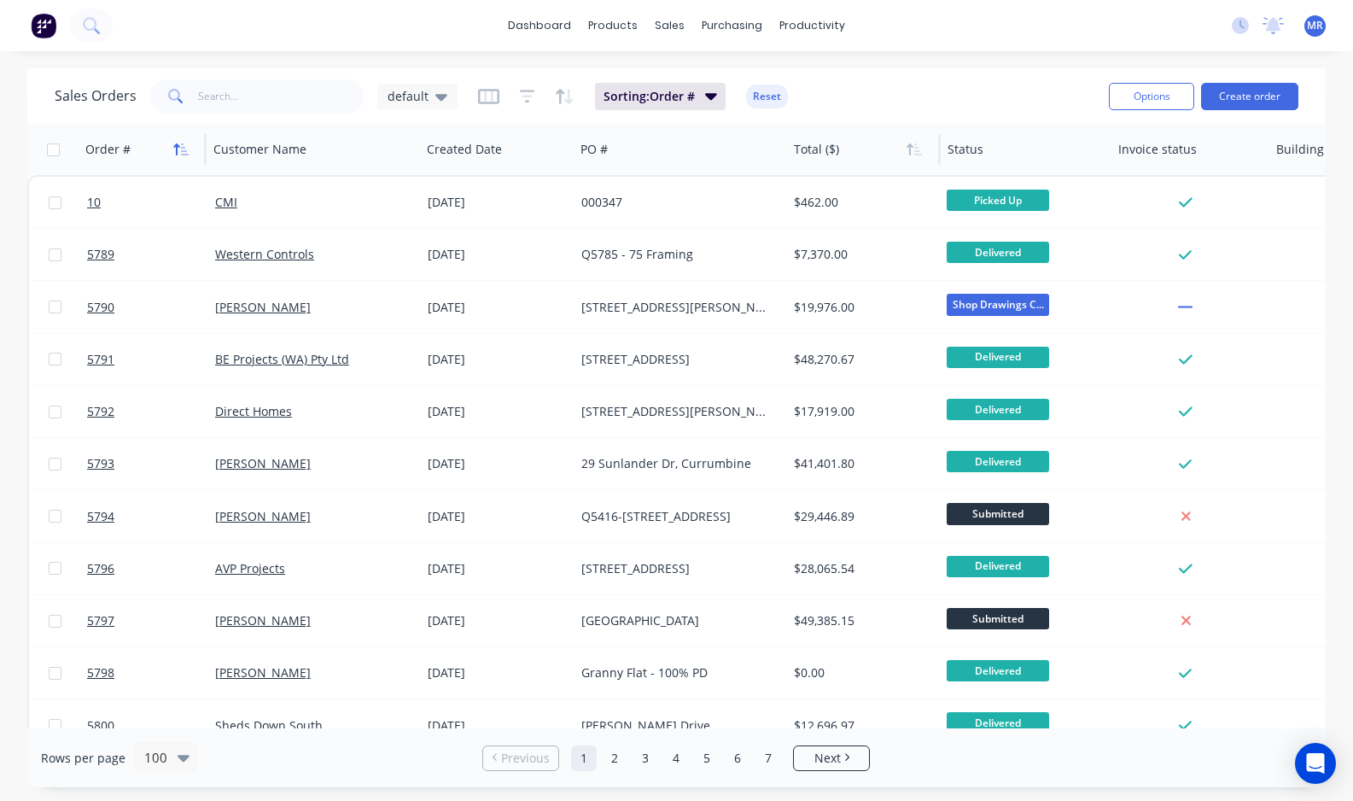
click at [184, 148] on icon "button" at bounding box center [180, 150] width 15 height 14
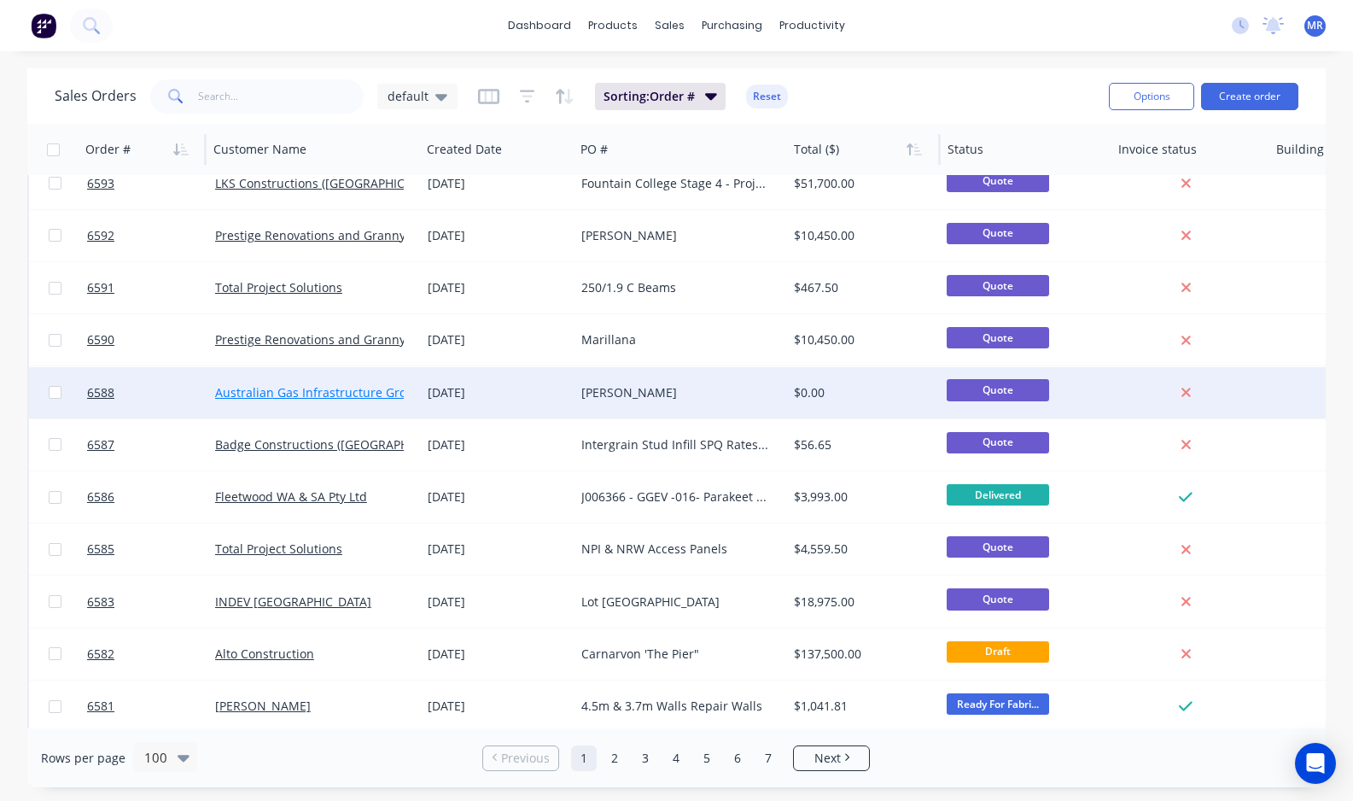
scroll to position [1601, 0]
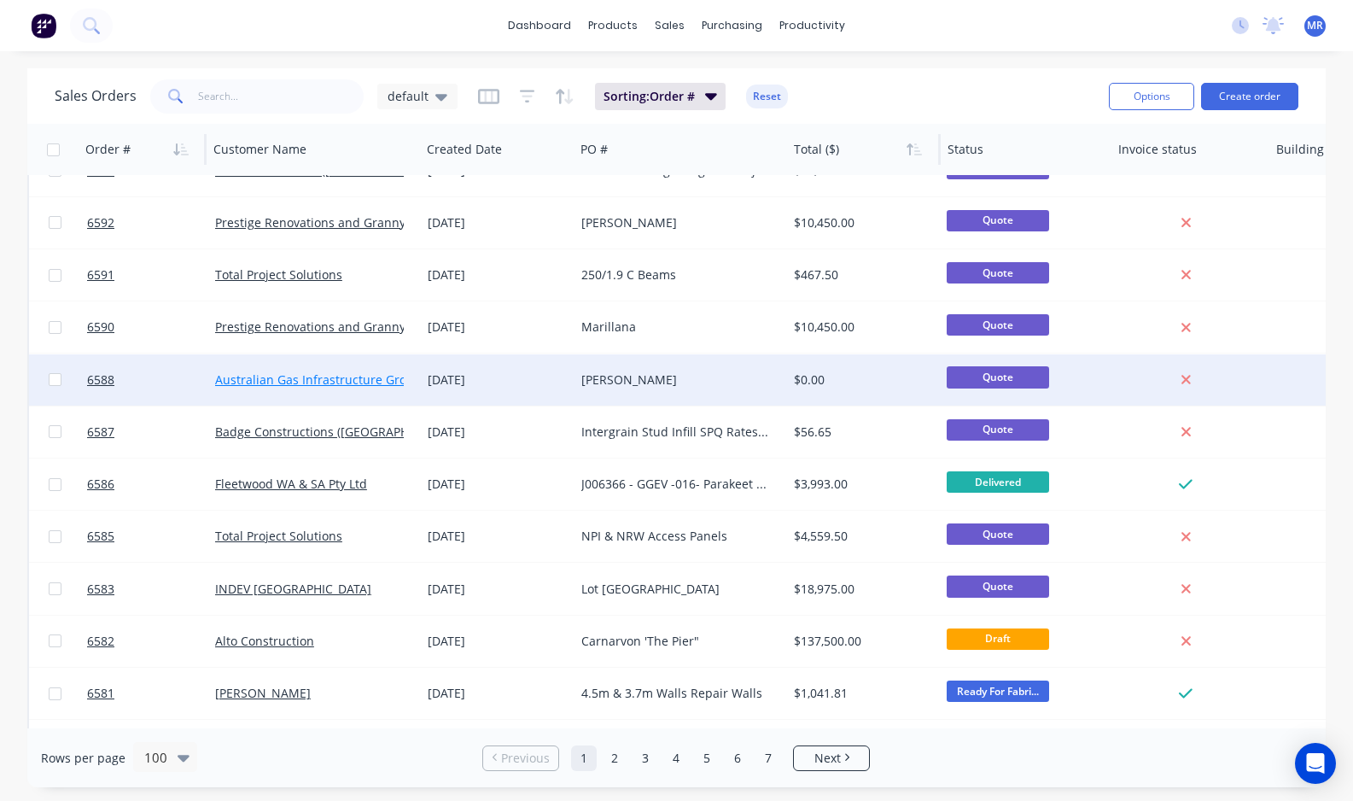
click at [357, 377] on link "Australian Gas Infrastructure Group" at bounding box center [318, 379] width 207 height 16
